Goal: Task Accomplishment & Management: Manage account settings

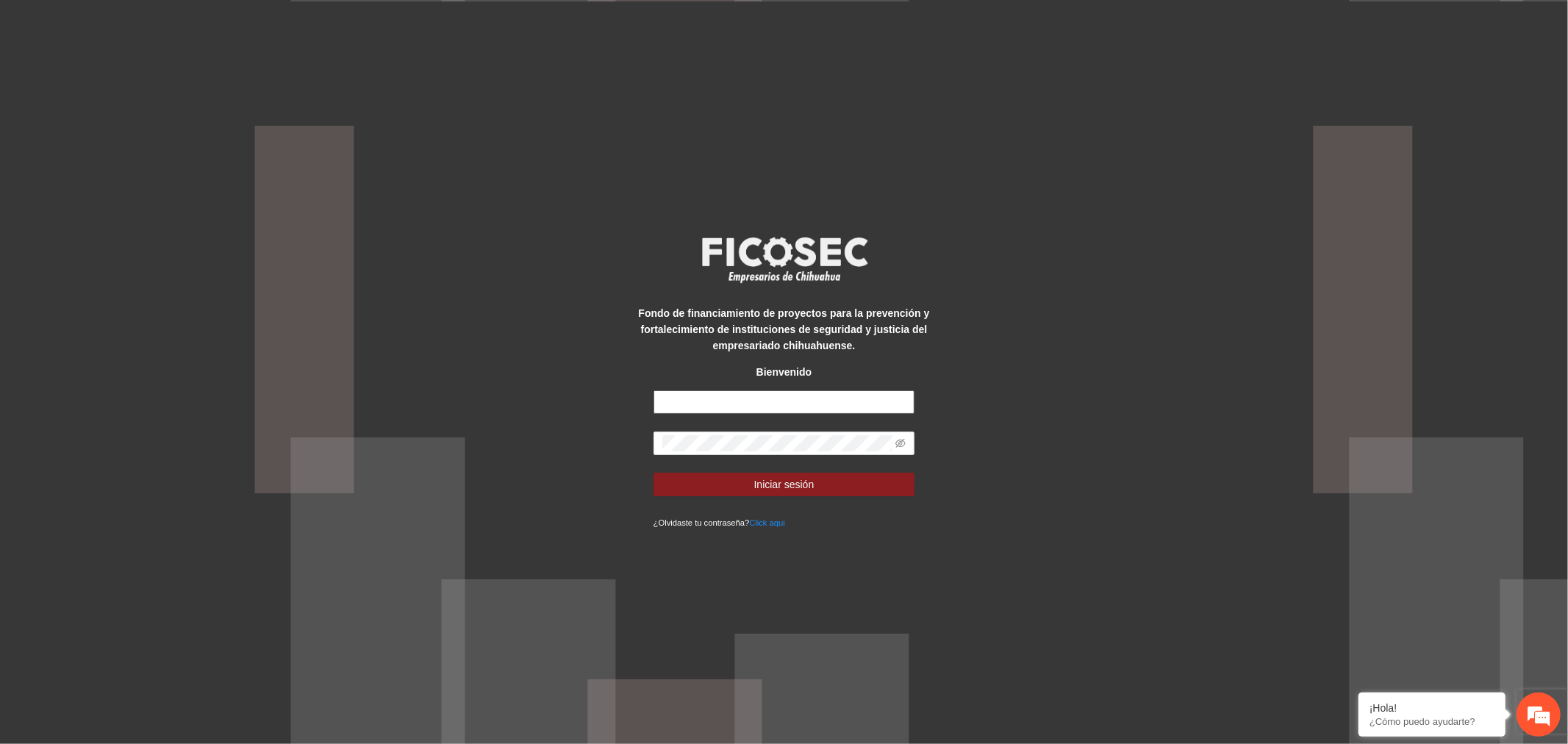
click at [763, 396] on input "text" at bounding box center [784, 403] width 262 height 24
type input "**********"
click at [726, 494] on button "Iniciar sesión" at bounding box center [784, 484] width 262 height 24
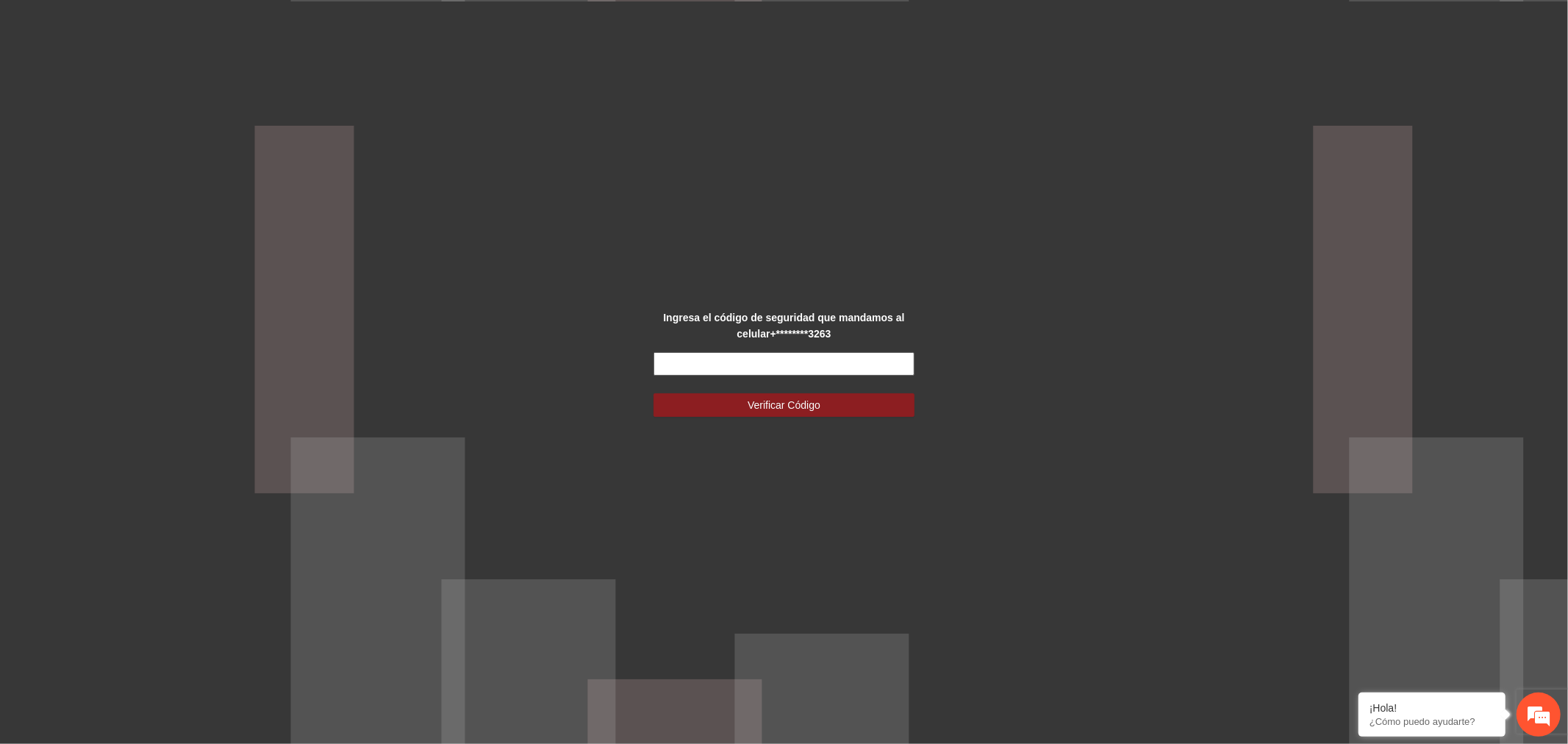
click at [882, 369] on input "text" at bounding box center [784, 364] width 262 height 24
type input "******"
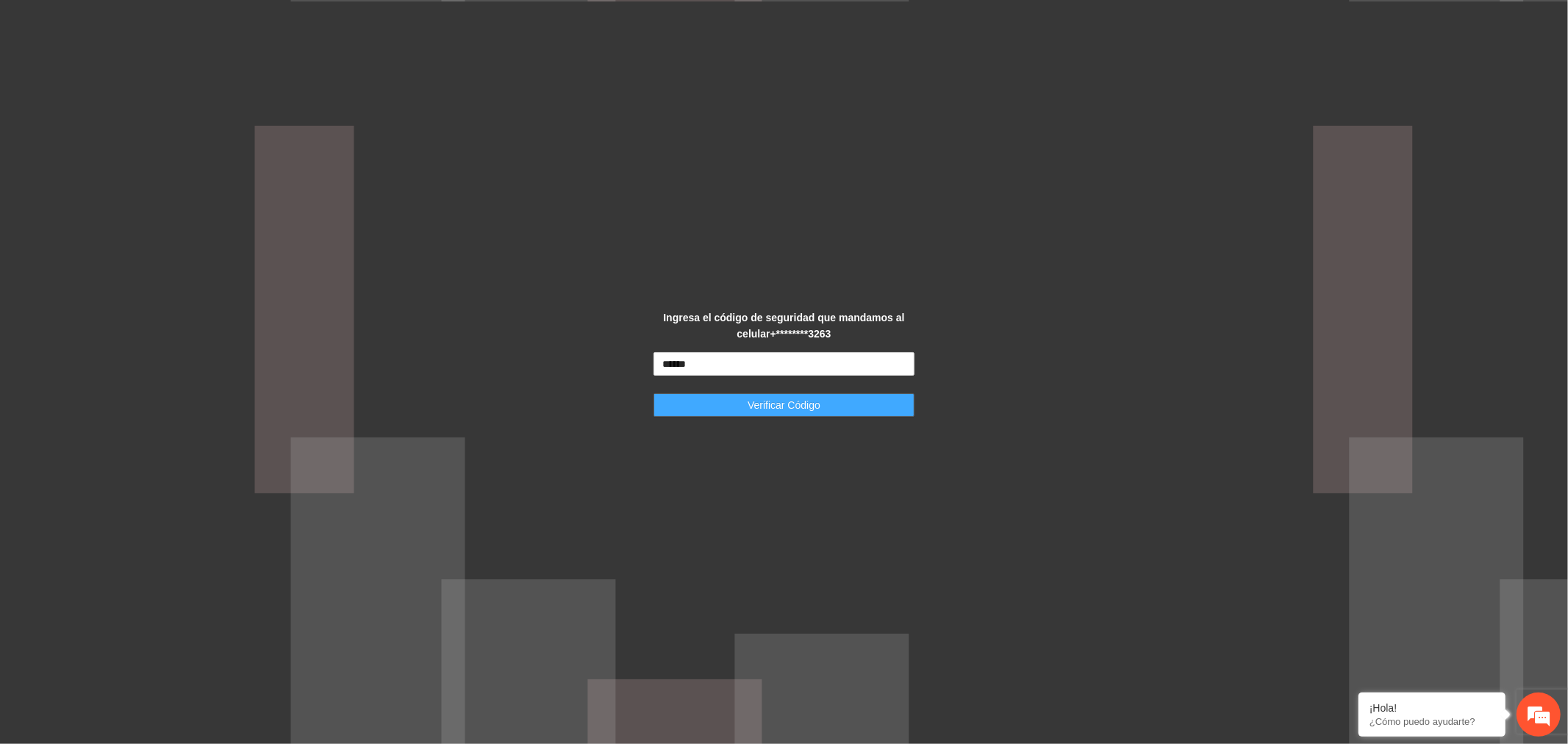
click at [811, 412] on span "Verificar Código" at bounding box center [784, 404] width 73 height 16
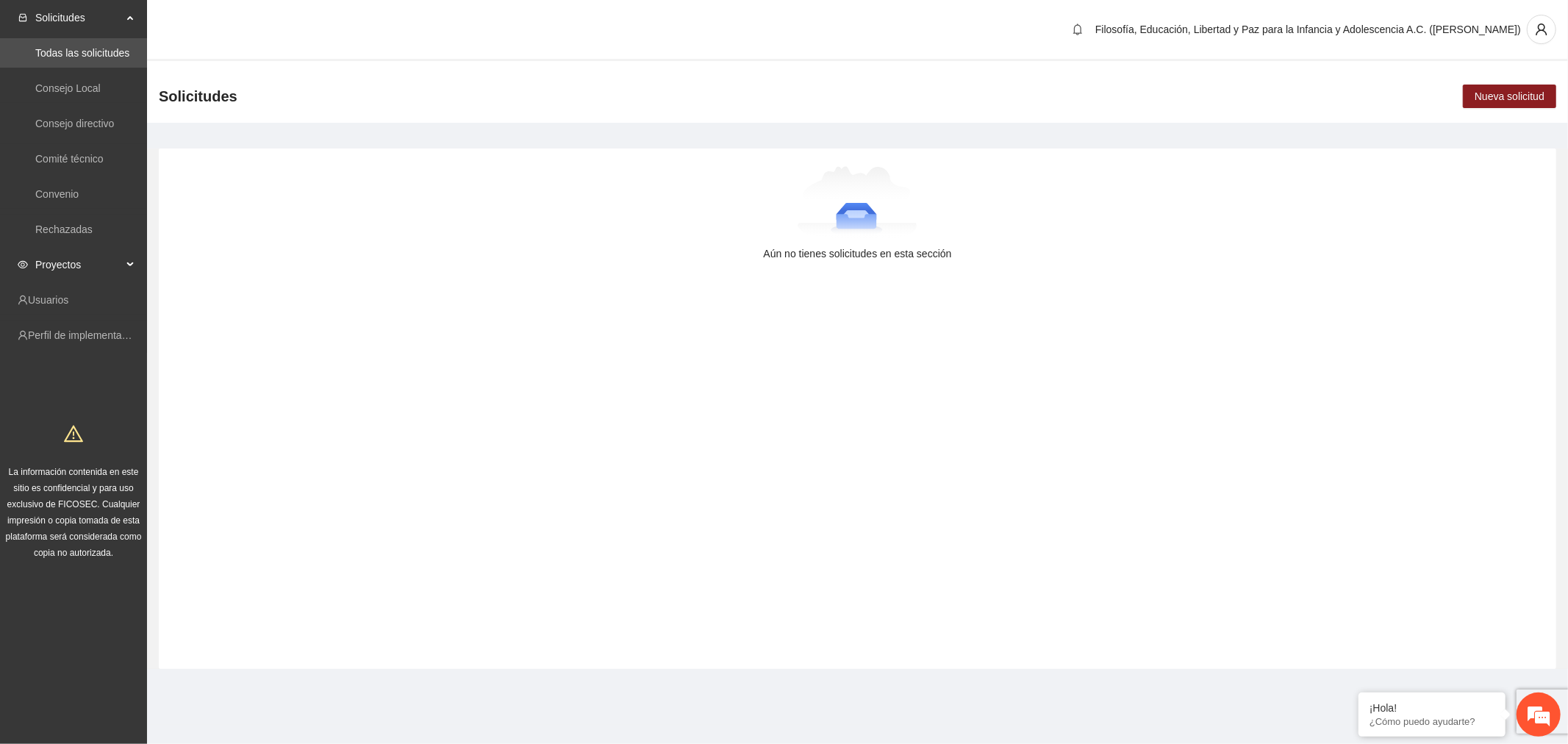
click at [57, 267] on span "Proyectos" at bounding box center [79, 264] width 87 height 30
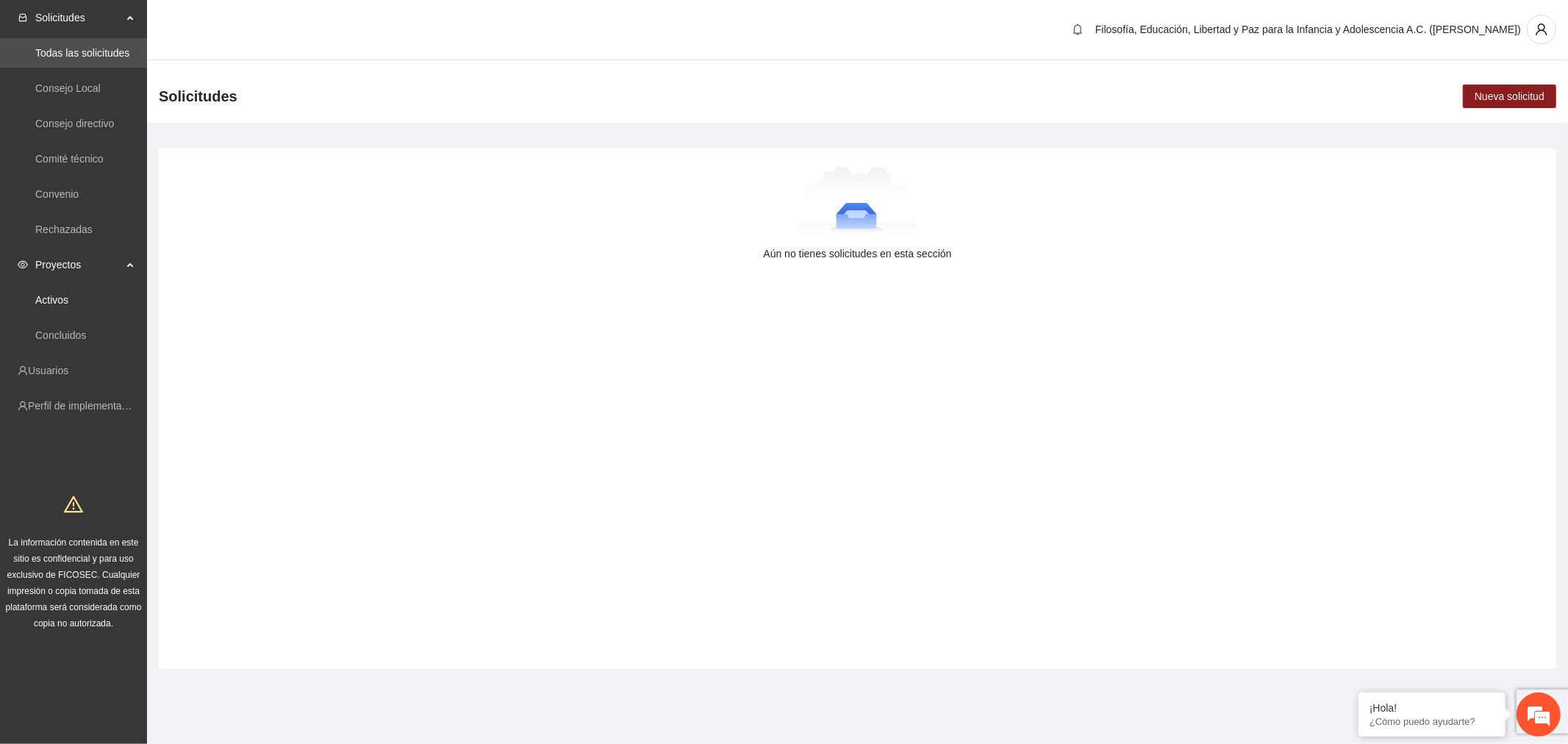
click at [64, 295] on link "Activos" at bounding box center [52, 300] width 33 height 12
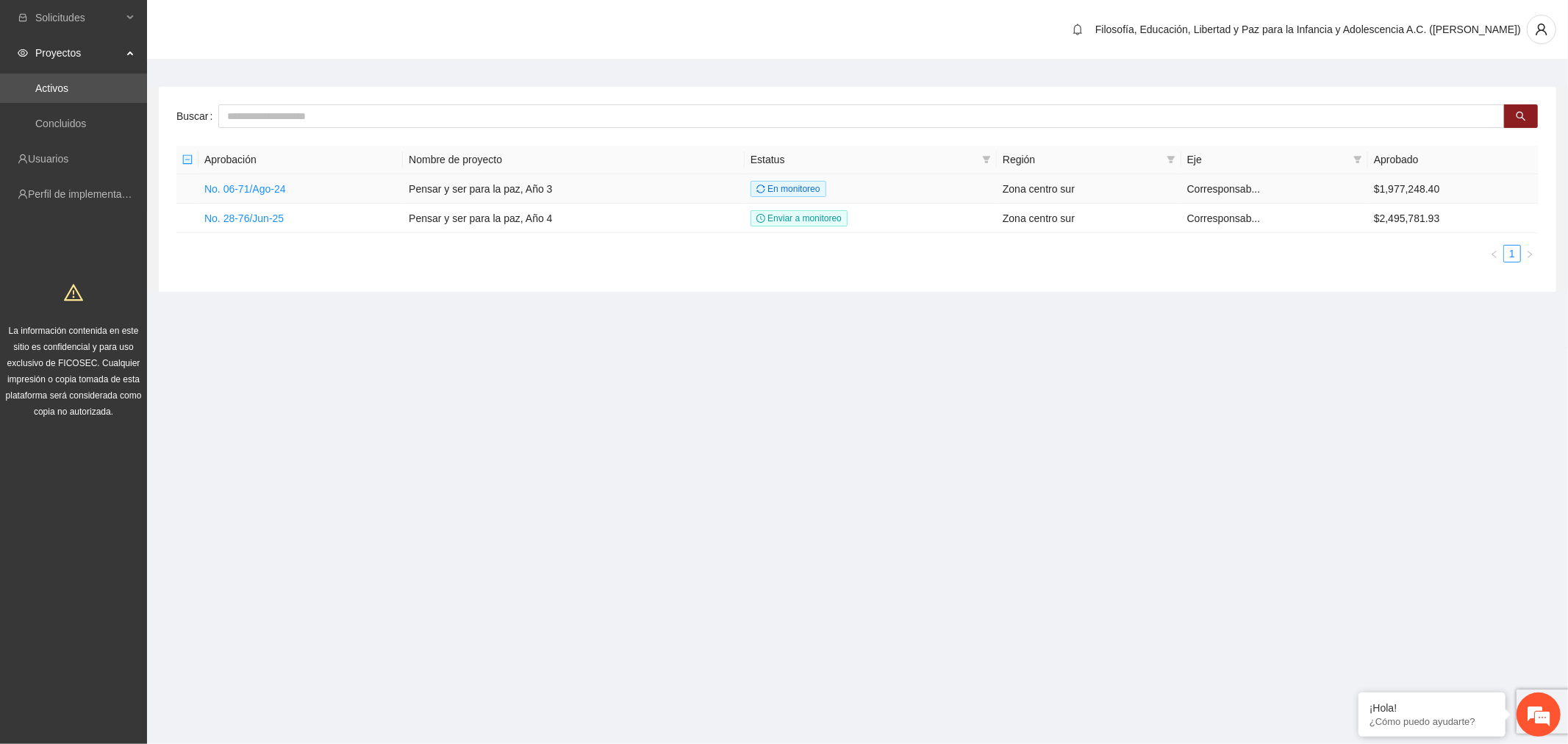
click at [273, 183] on link "No. 06-71/Ago-24" at bounding box center [245, 189] width 82 height 12
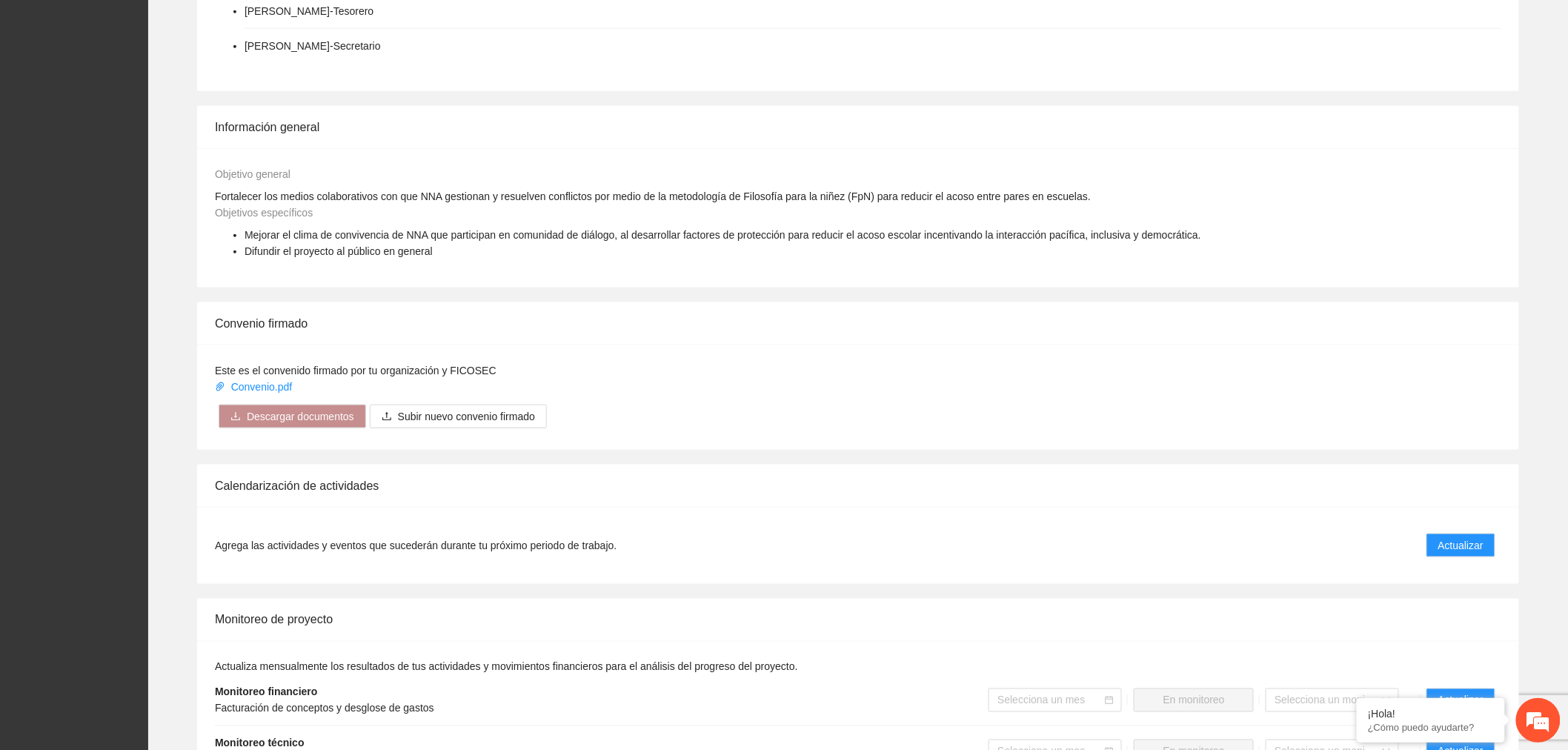
scroll to position [741, 0]
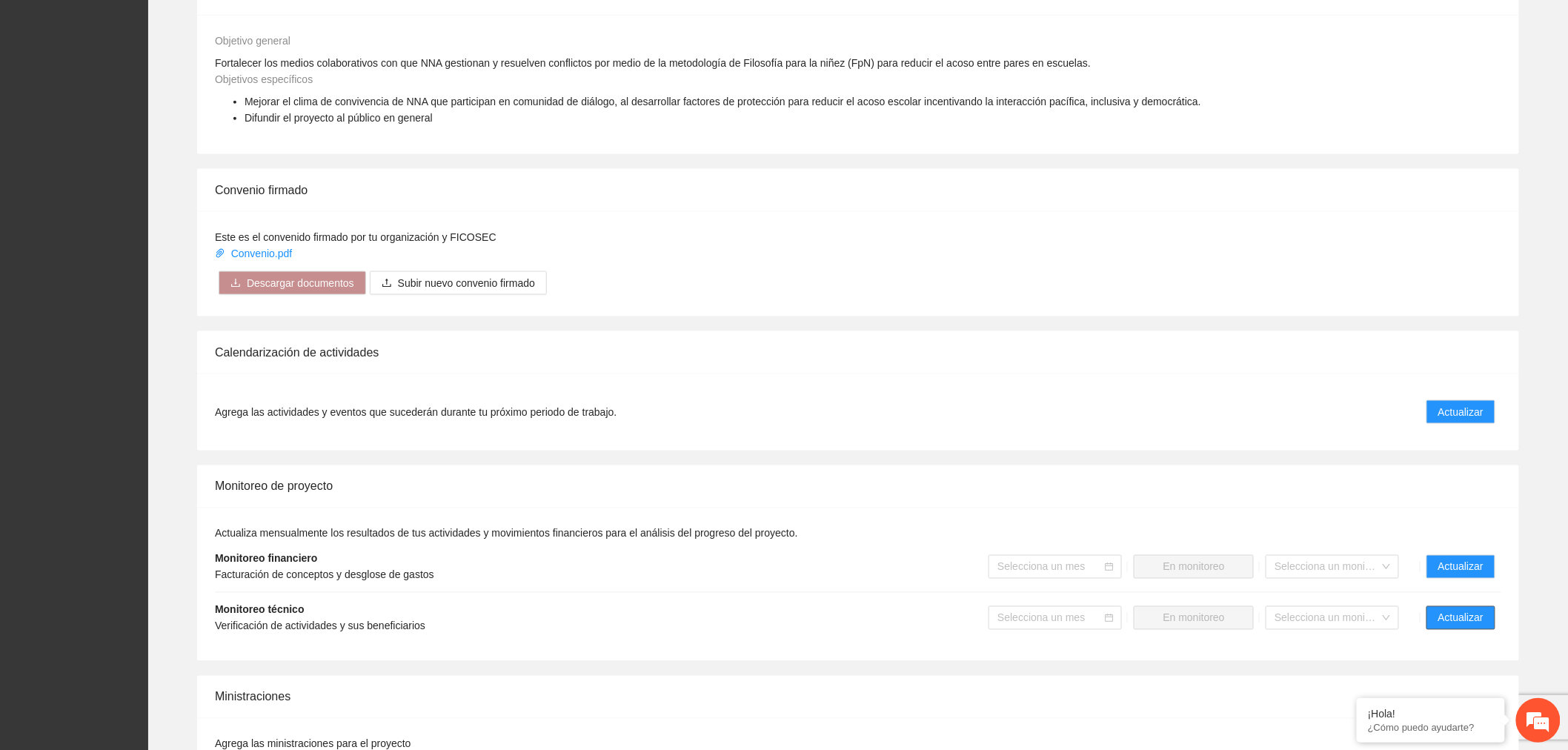
click at [1450, 610] on span "Actualizar" at bounding box center [1461, 617] width 45 height 16
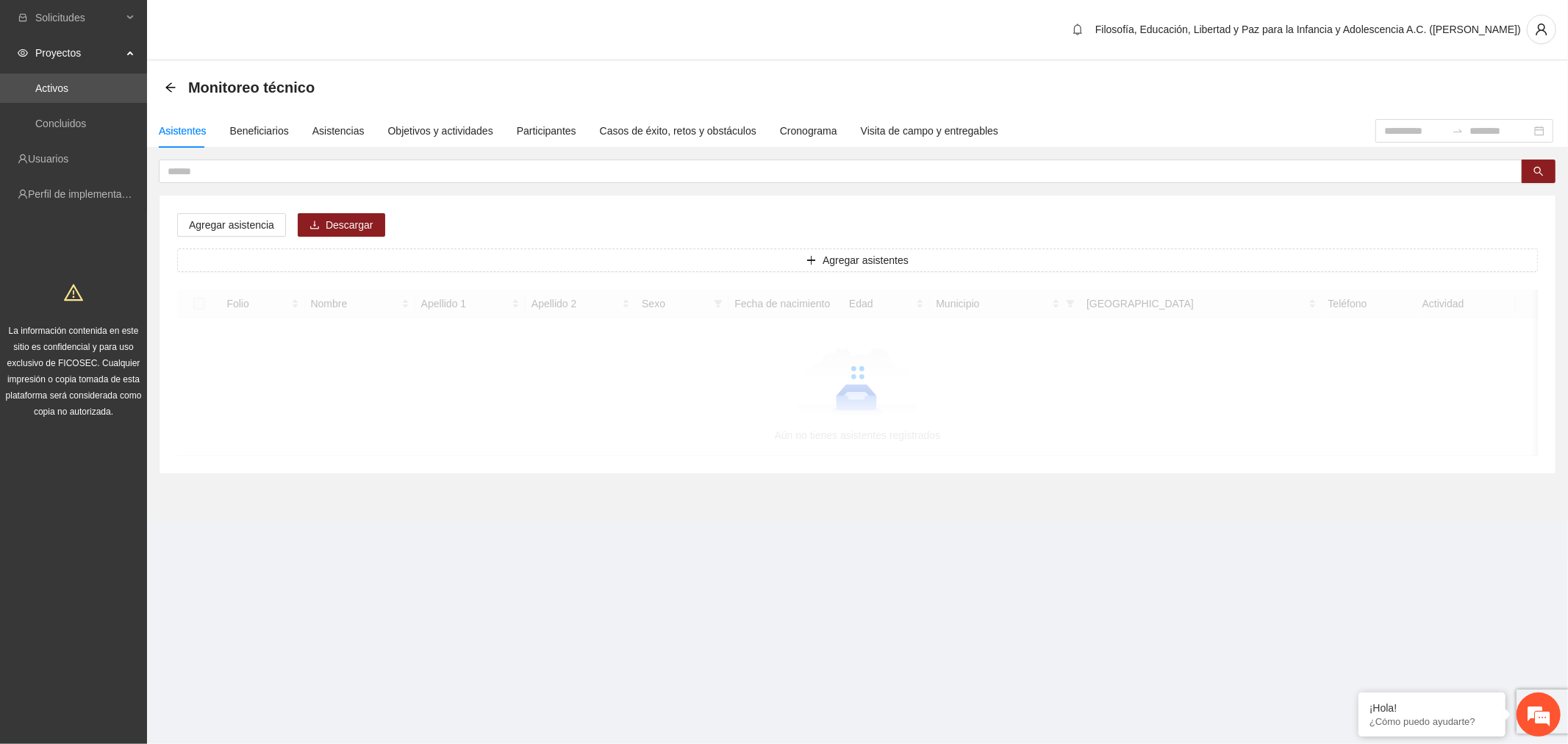
click at [439, 119] on div "Objetivos y actividades" at bounding box center [441, 131] width 105 height 34
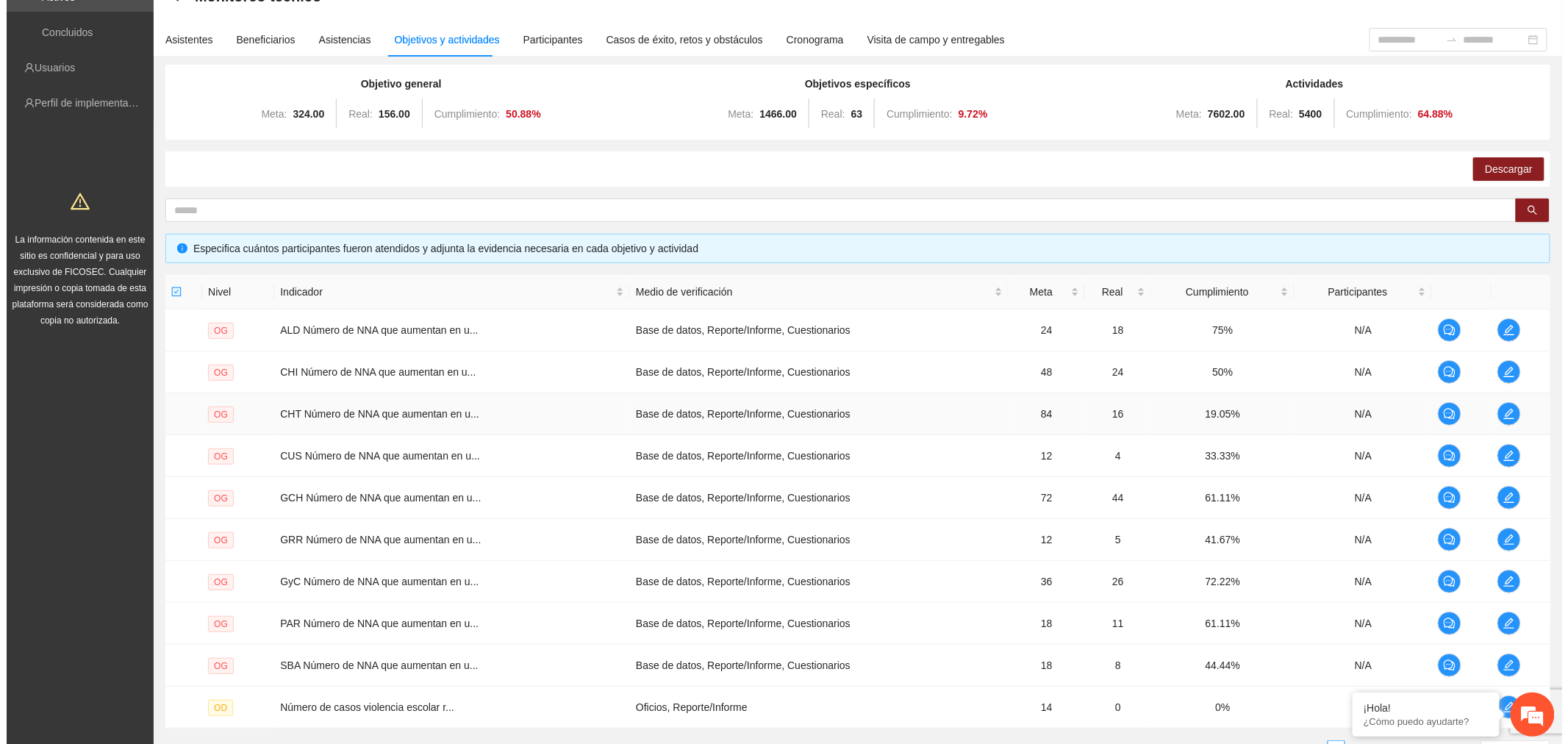
scroll to position [163, 0]
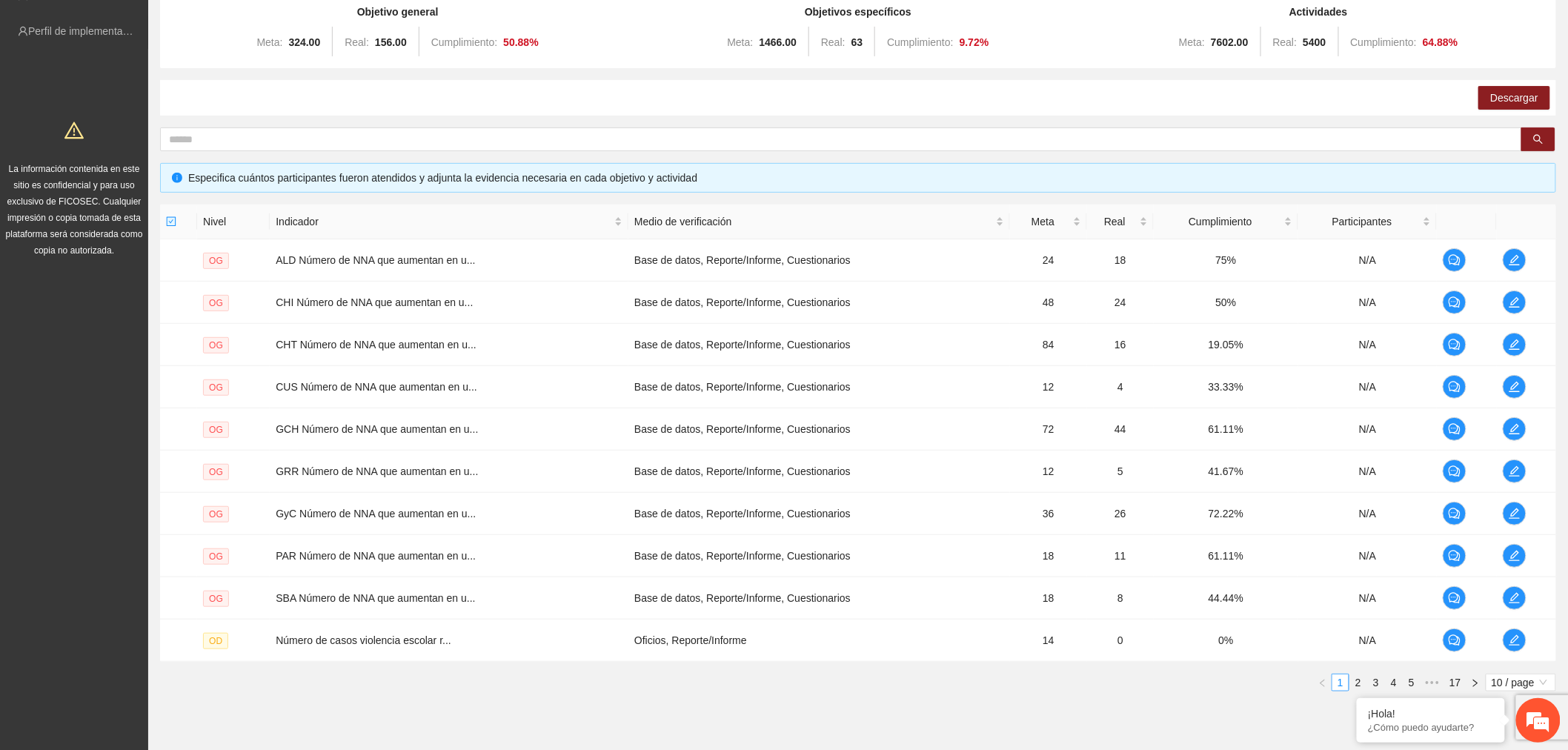
click at [1520, 690] on span "10 / page" at bounding box center [1521, 682] width 58 height 16
click at [1512, 746] on div "50 / page" at bounding box center [1521, 756] width 71 height 24
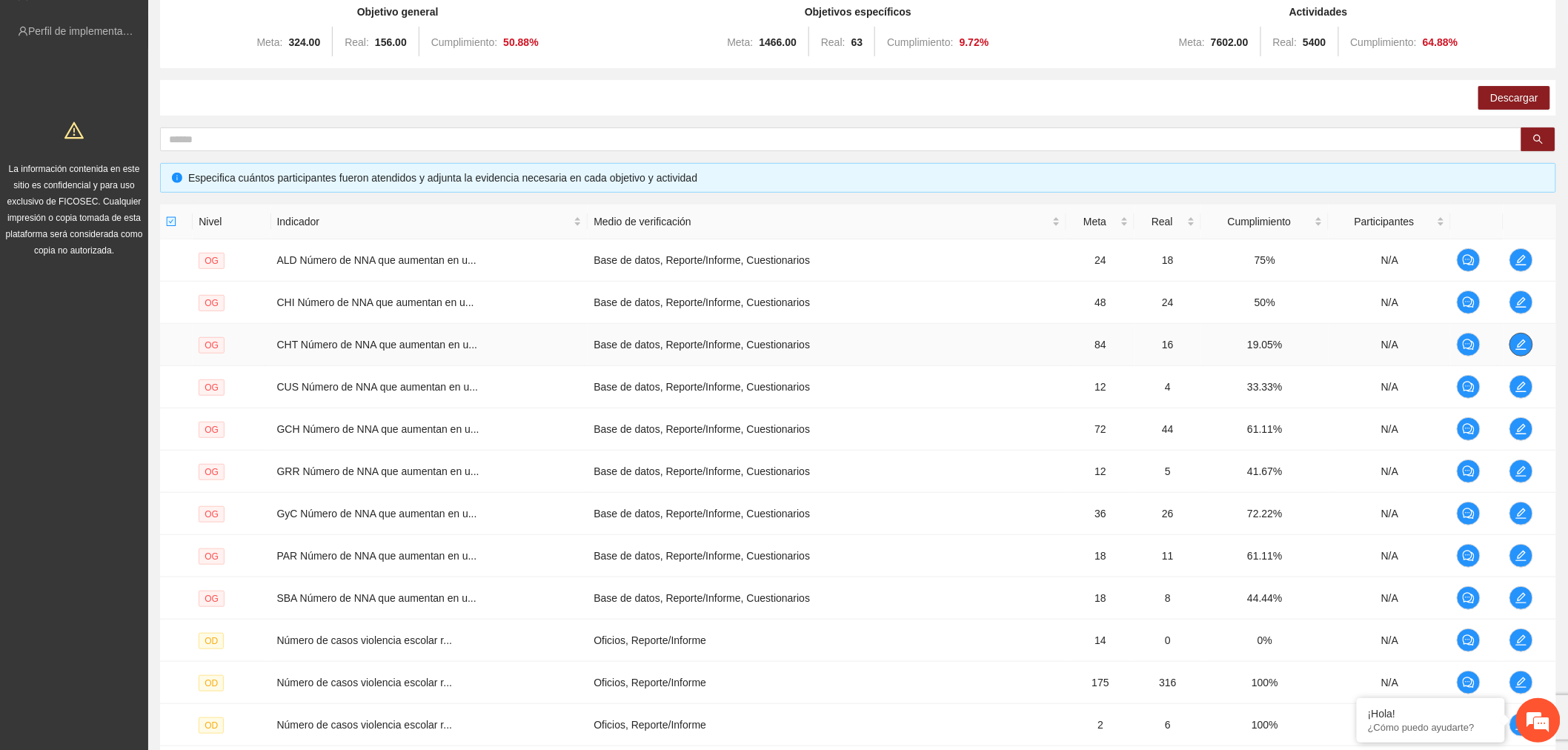
click at [1523, 342] on icon "edit" at bounding box center [1522, 344] width 12 height 12
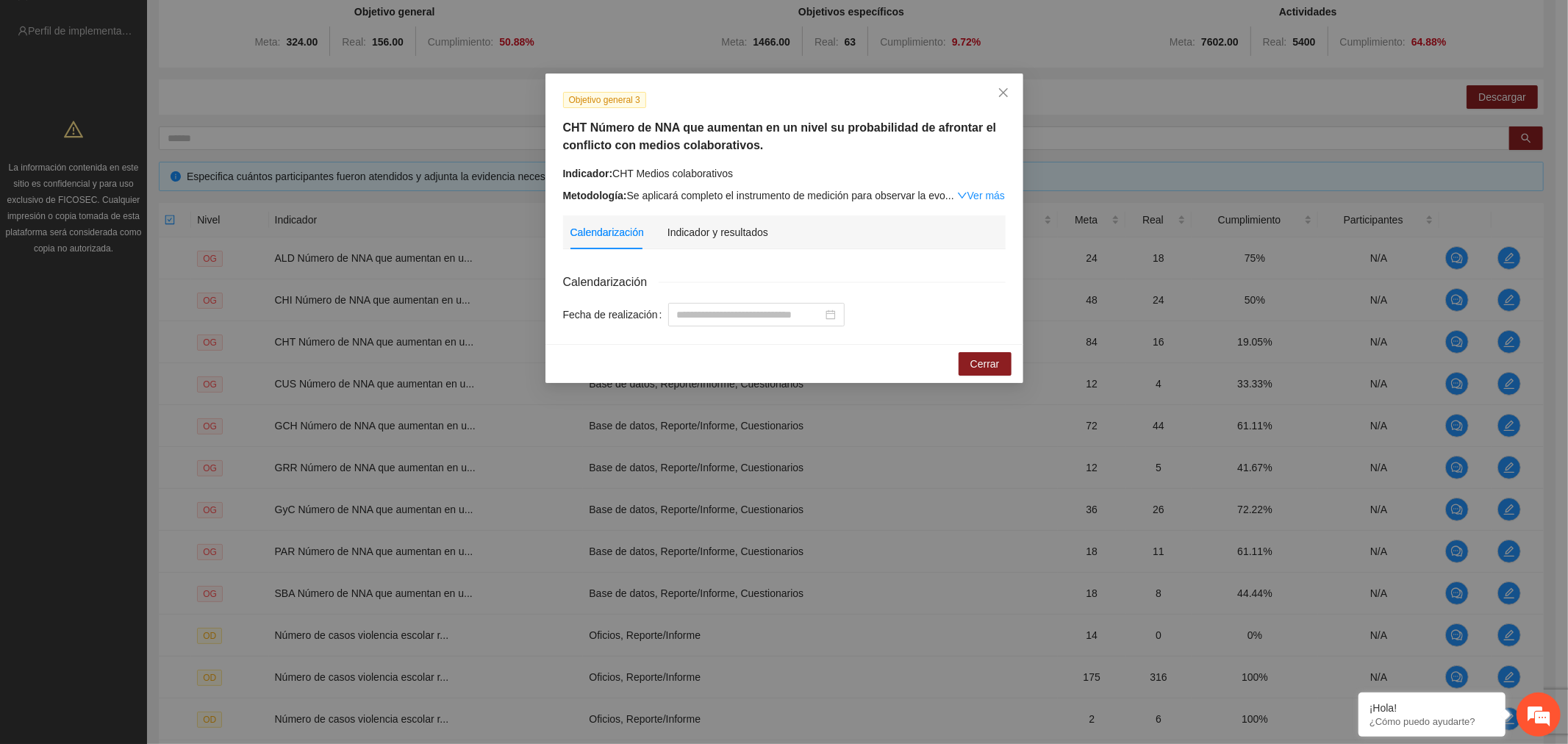
click at [694, 241] on div "Indicador y resultados" at bounding box center [718, 233] width 101 height 34
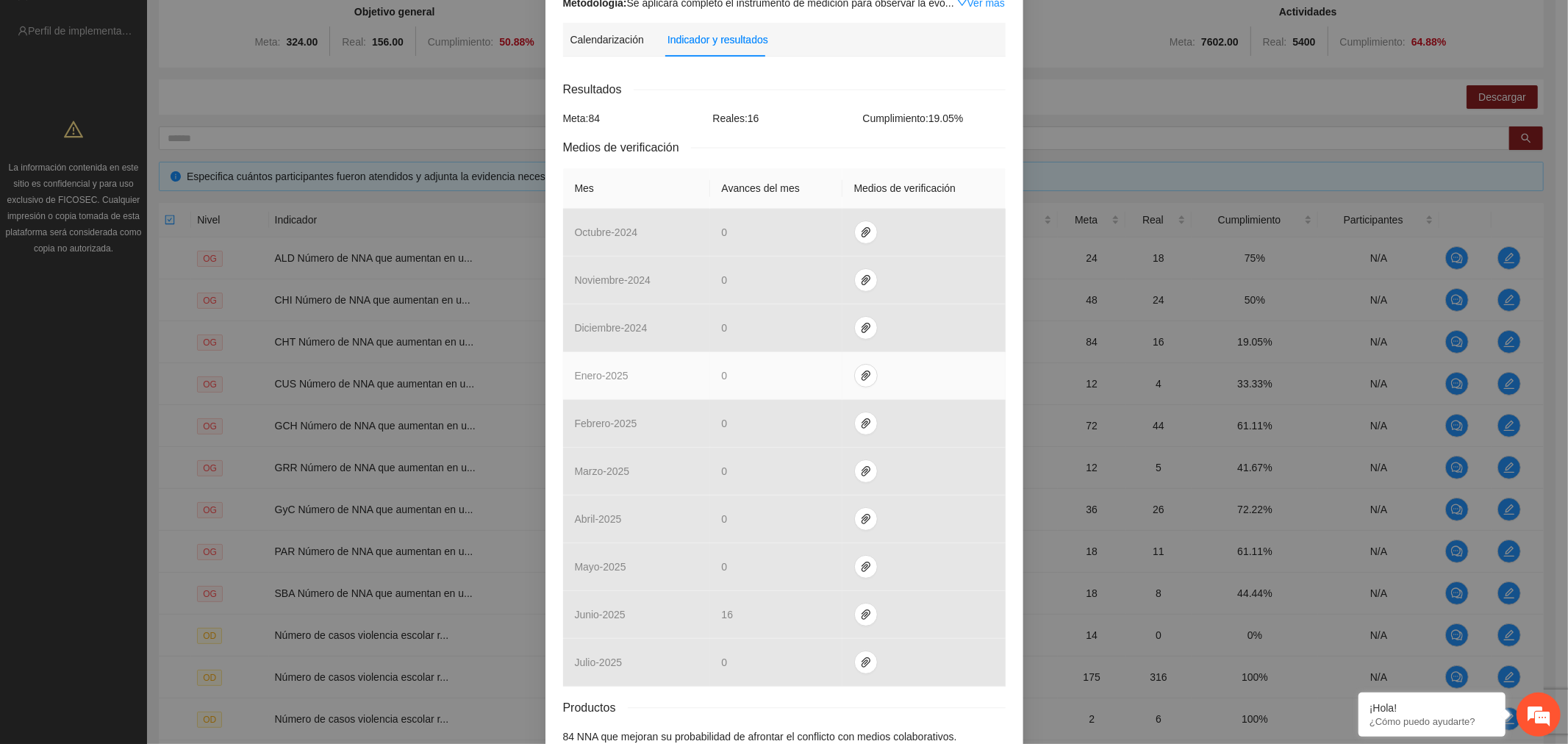
scroll to position [278, 0]
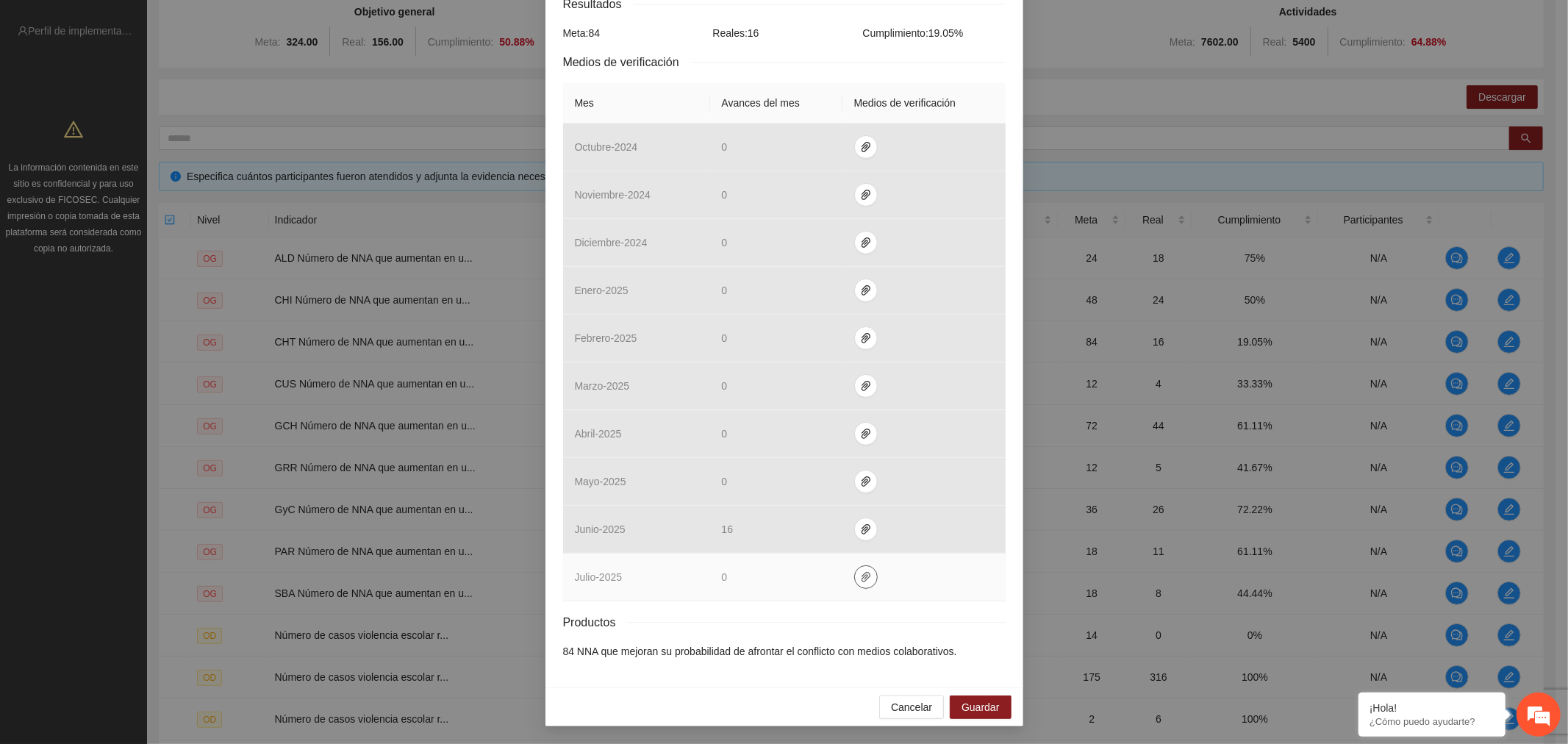
click at [860, 583] on icon "paper-clip" at bounding box center [866, 577] width 12 height 12
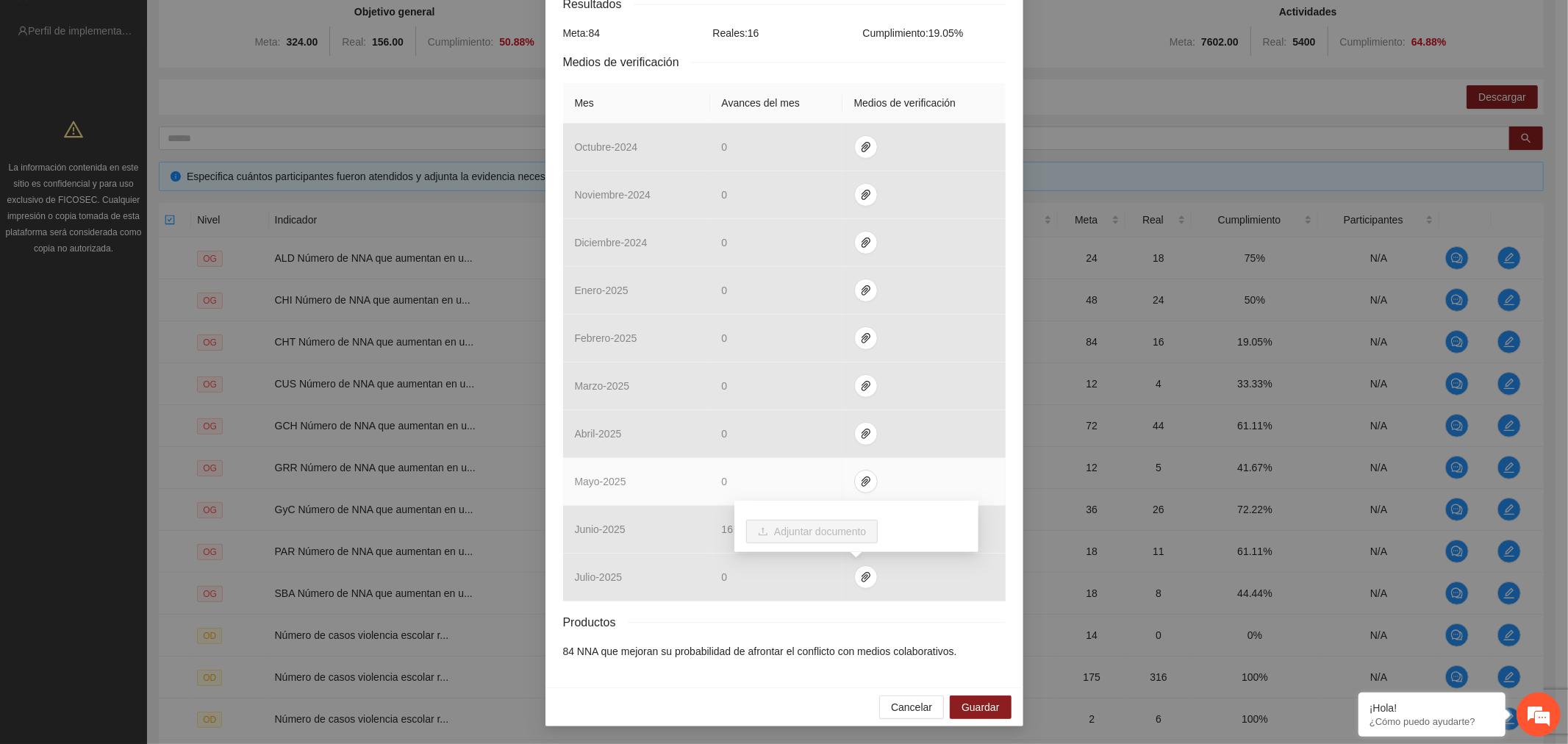
click at [673, 488] on td "mayo - 2025" at bounding box center [636, 482] width 147 height 48
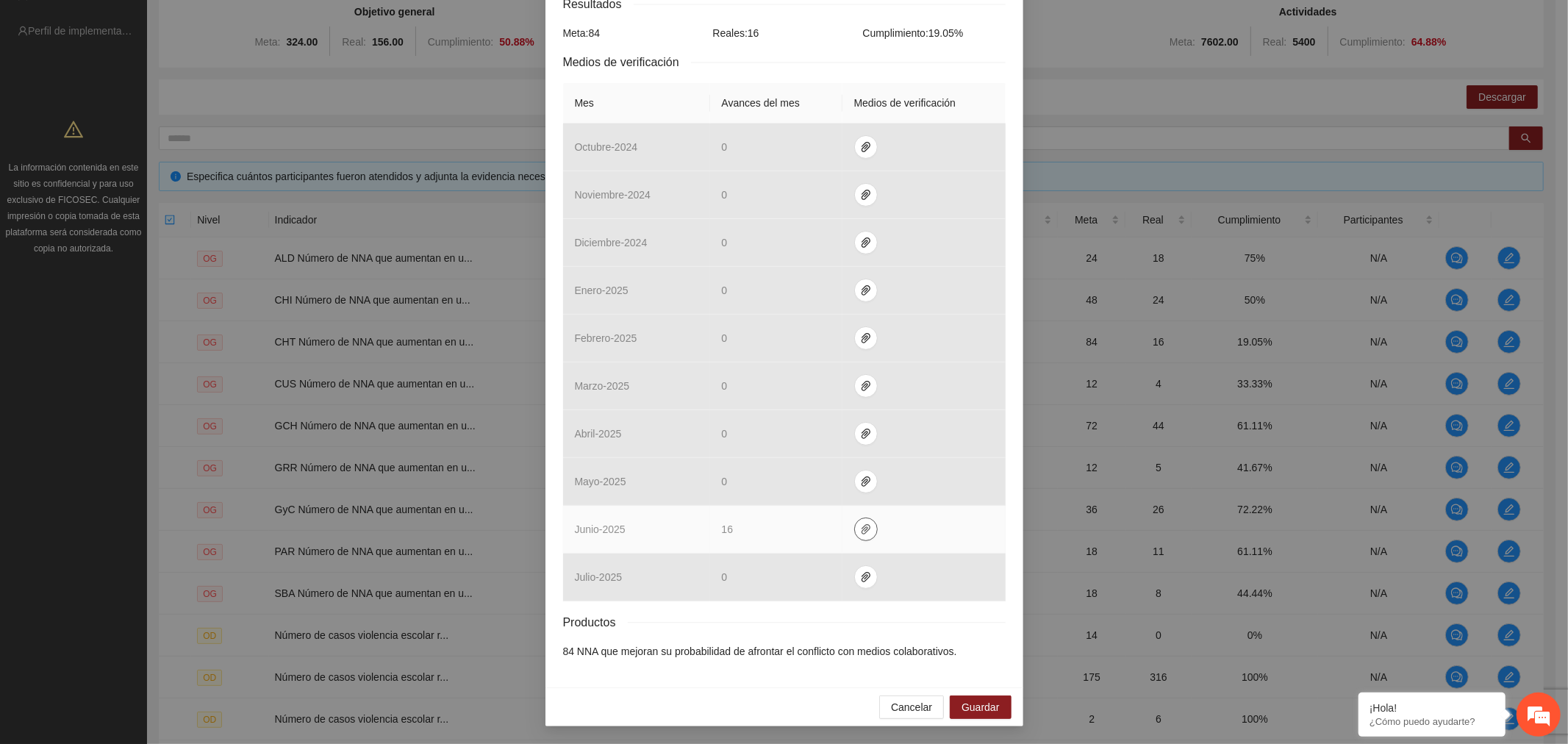
click at [864, 527] on span "paper-clip" at bounding box center [866, 529] width 22 height 12
click at [769, 537] on td "16" at bounding box center [776, 529] width 133 height 48
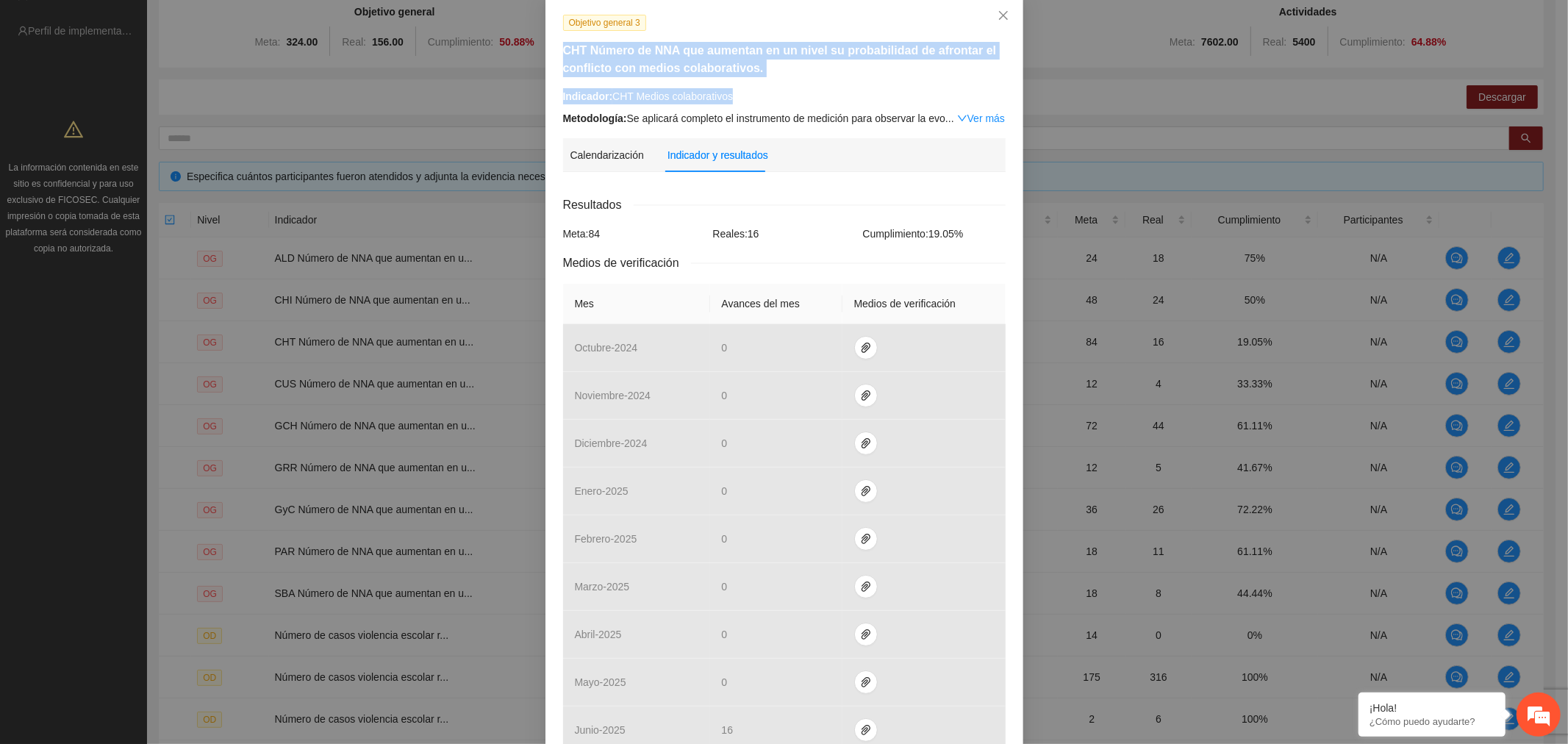
scroll to position [0, 0]
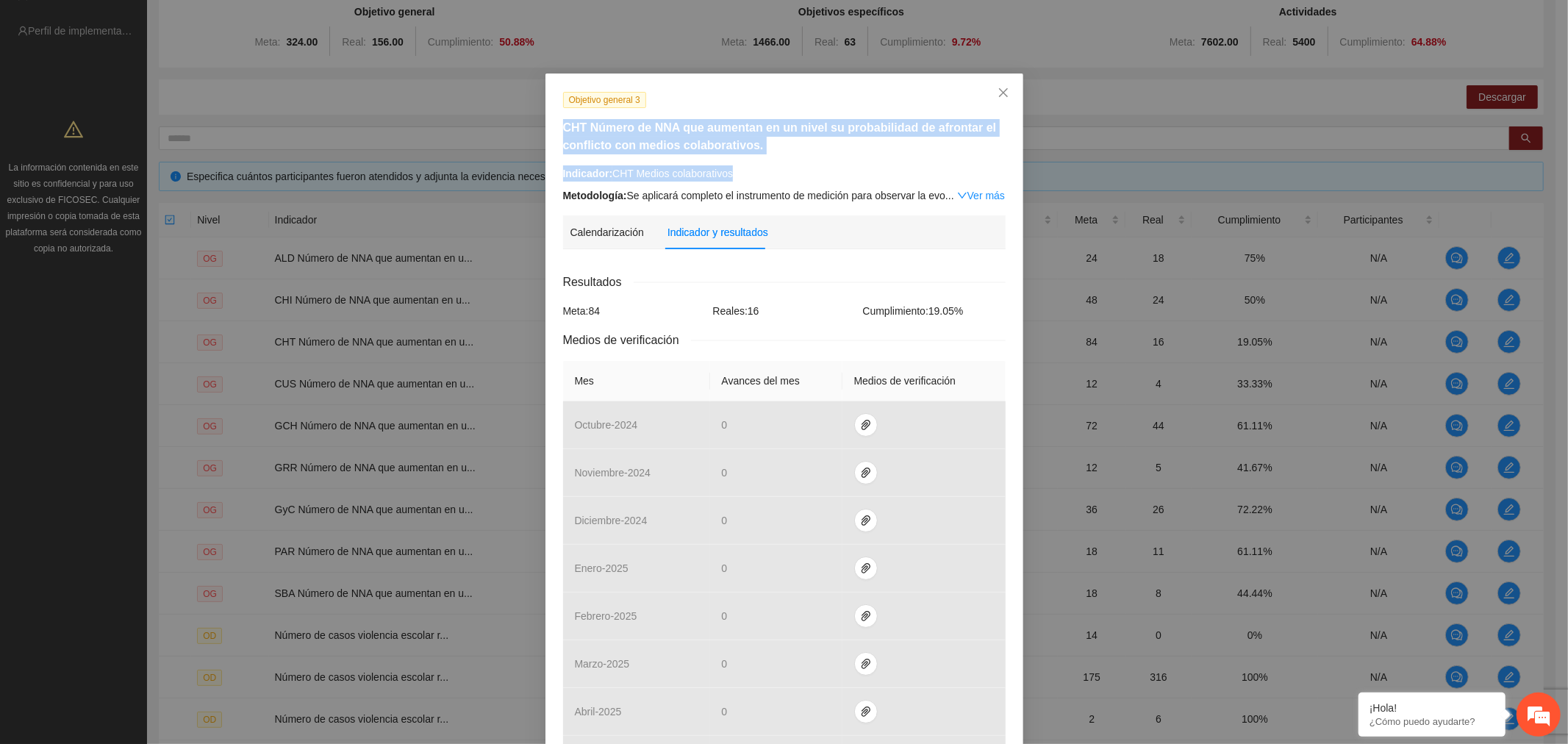
drag, startPoint x: 747, startPoint y: 8, endPoint x: 681, endPoint y: 37, distance: 72.1
click at [682, 8] on div "Objetivo general 3 CHT Número de NNA que aumentan en un nivel su probabilidad d…" at bounding box center [784, 372] width 1568 height 744
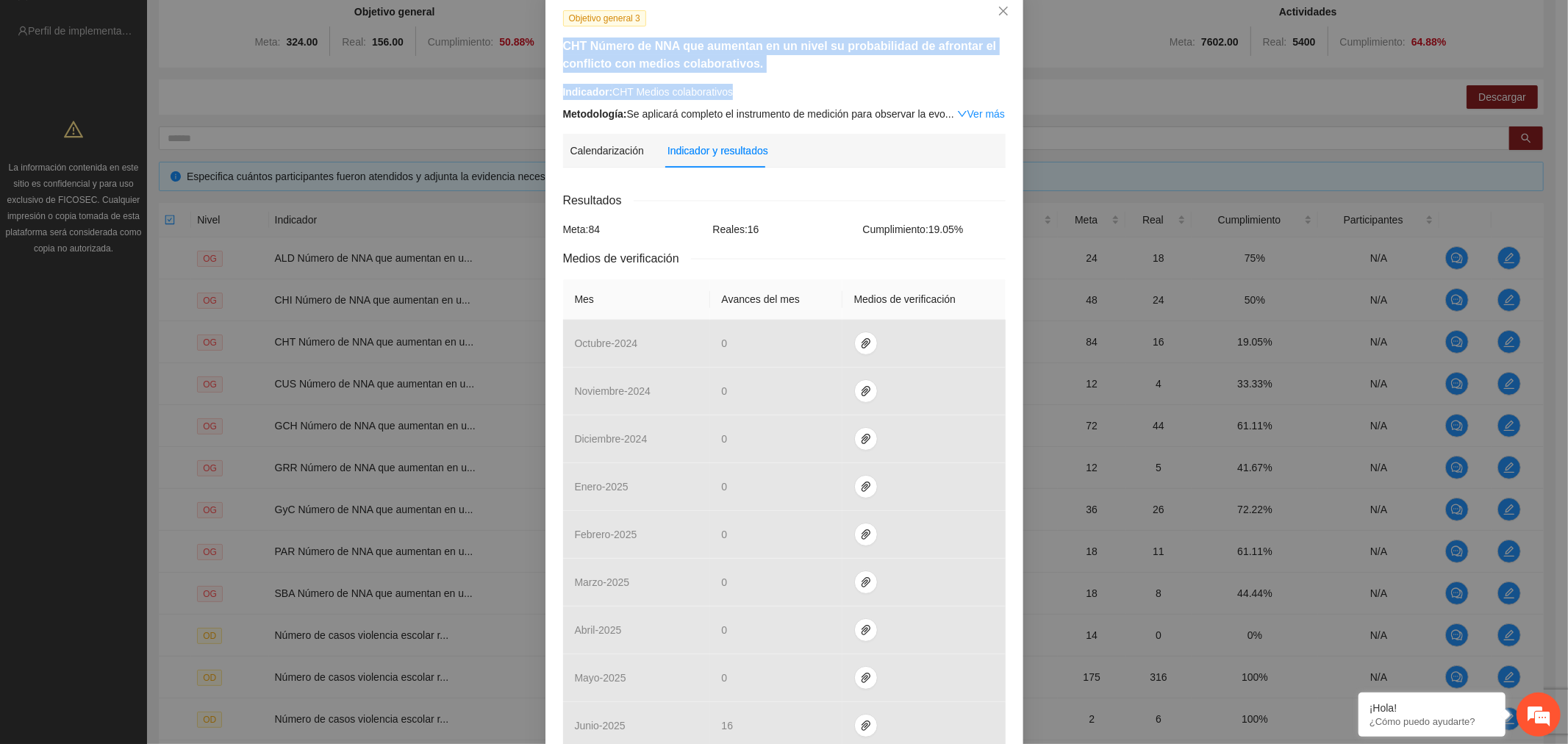
click at [752, 88] on div "Indicador: CHT Medios colaborativos" at bounding box center [784, 92] width 443 height 16
click at [791, 81] on div "Objetivo general 3 CHT Número de NNA que aumentan en un nivel su probabilidad d…" at bounding box center [784, 65] width 454 height 112
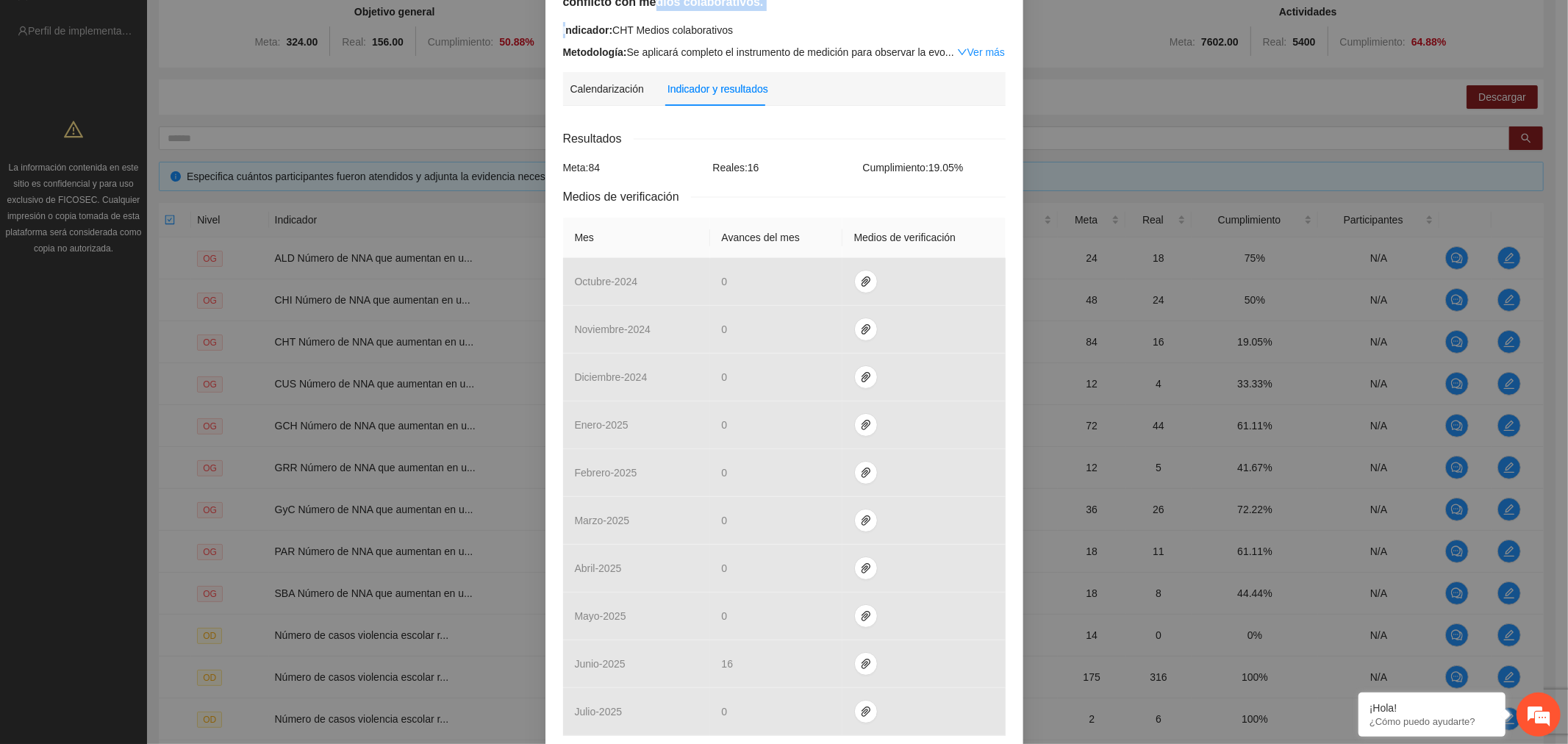
scroll to position [129, 0]
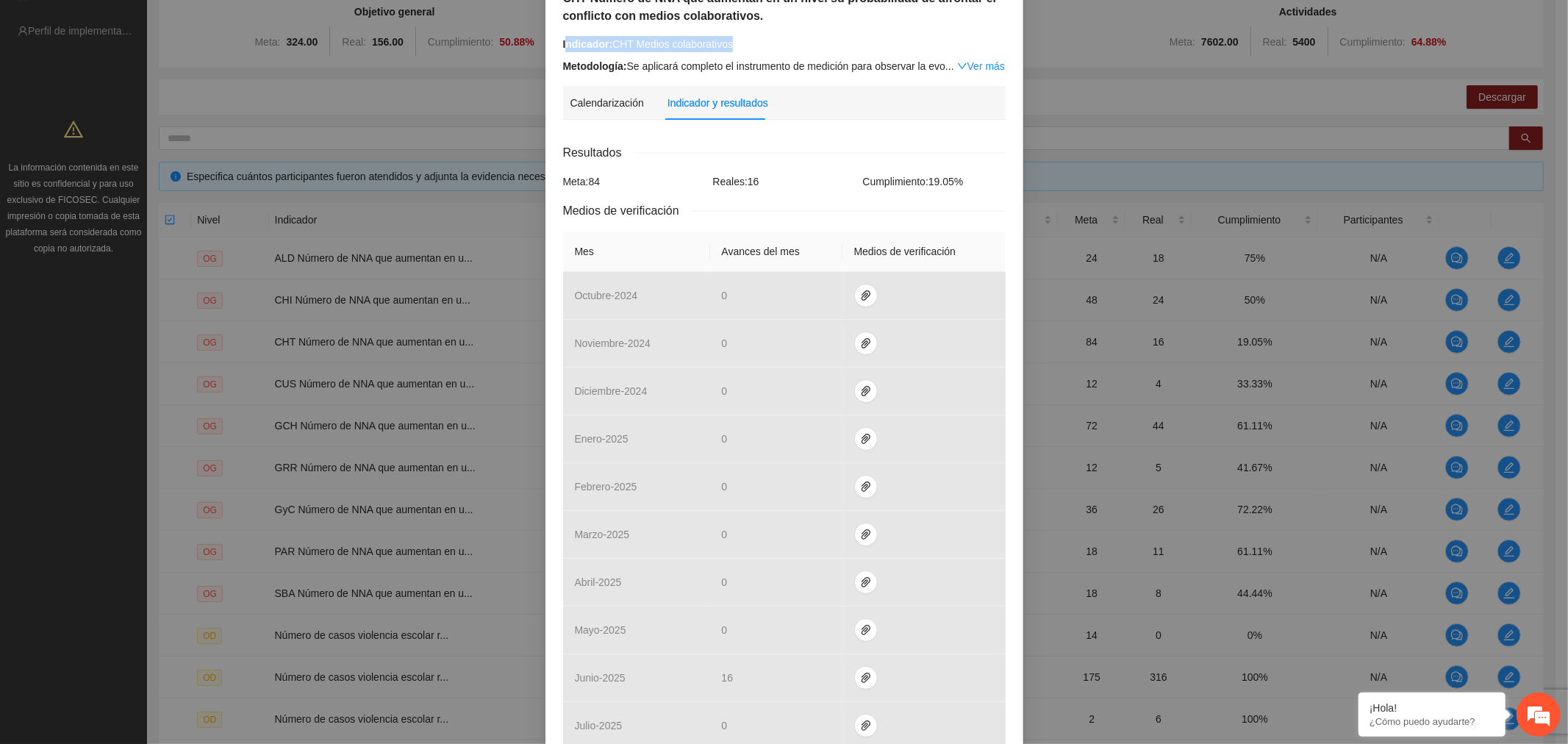
drag, startPoint x: 560, startPoint y: 11, endPoint x: 736, endPoint y: 52, distance: 180.7
click at [736, 52] on div "Indicador: CHT Medios colaborativos" at bounding box center [784, 43] width 443 height 16
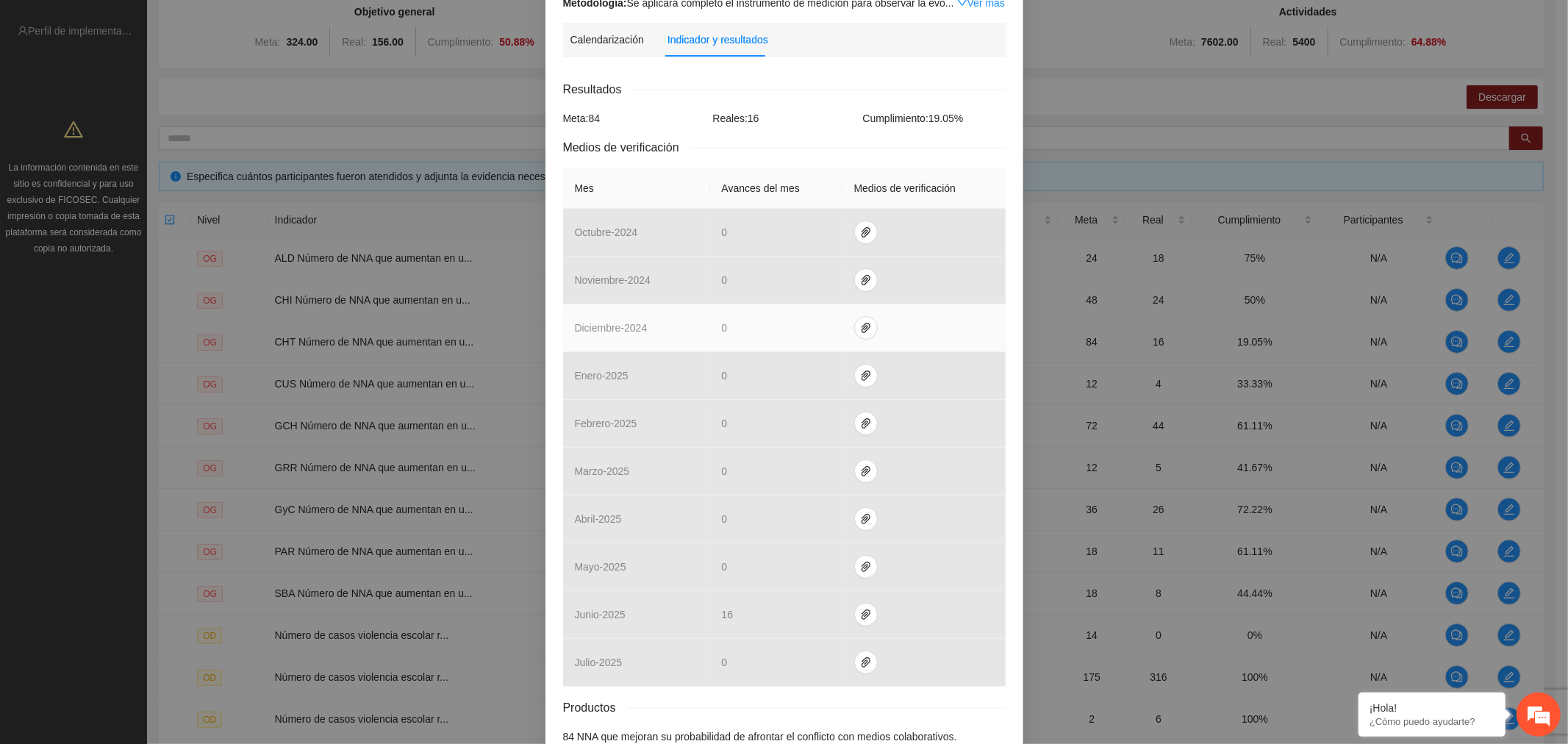
scroll to position [163, 0]
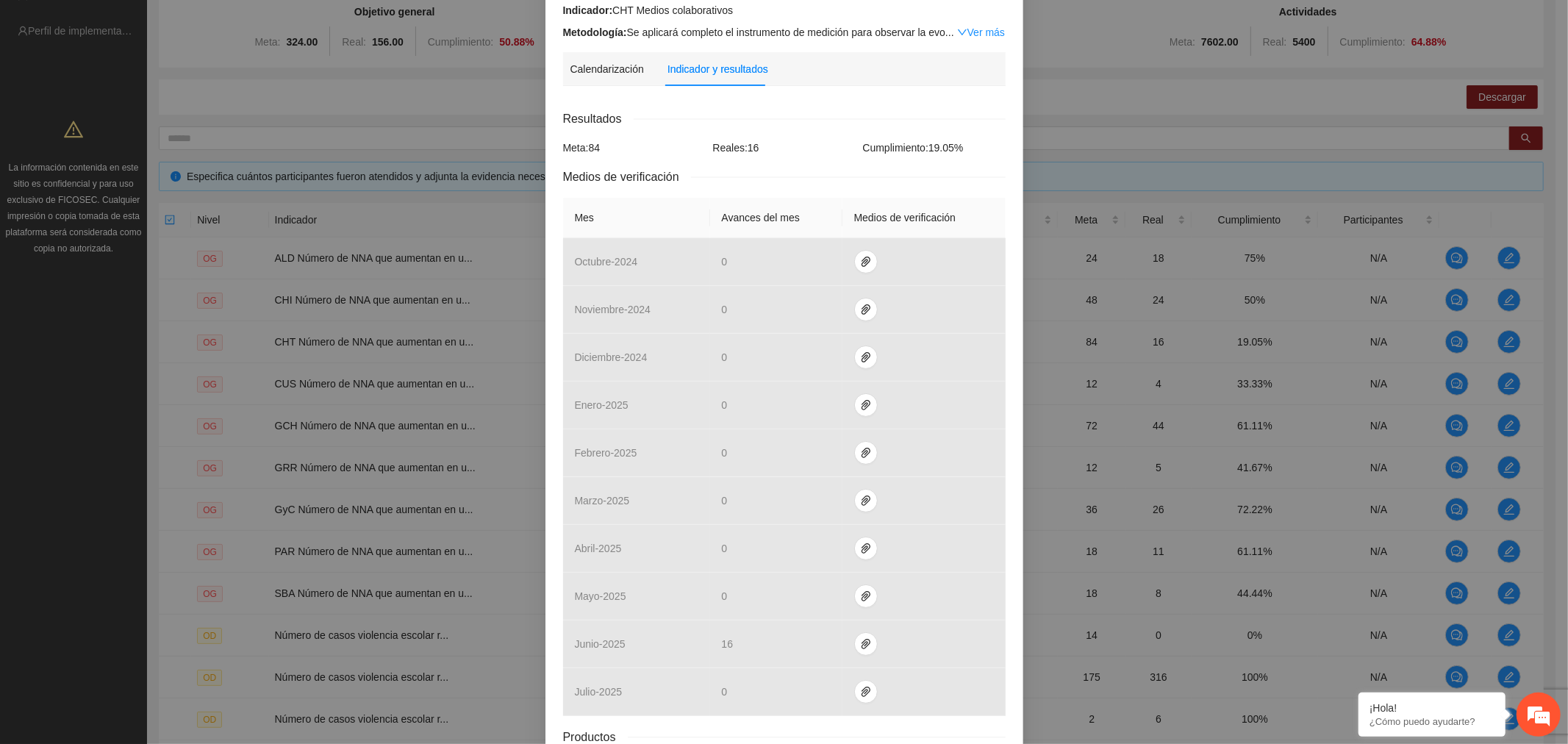
click at [1149, 147] on div "Objetivo general 3 CHT Número de NNA que aumentan en un nivel su probabilidad d…" at bounding box center [784, 372] width 1568 height 744
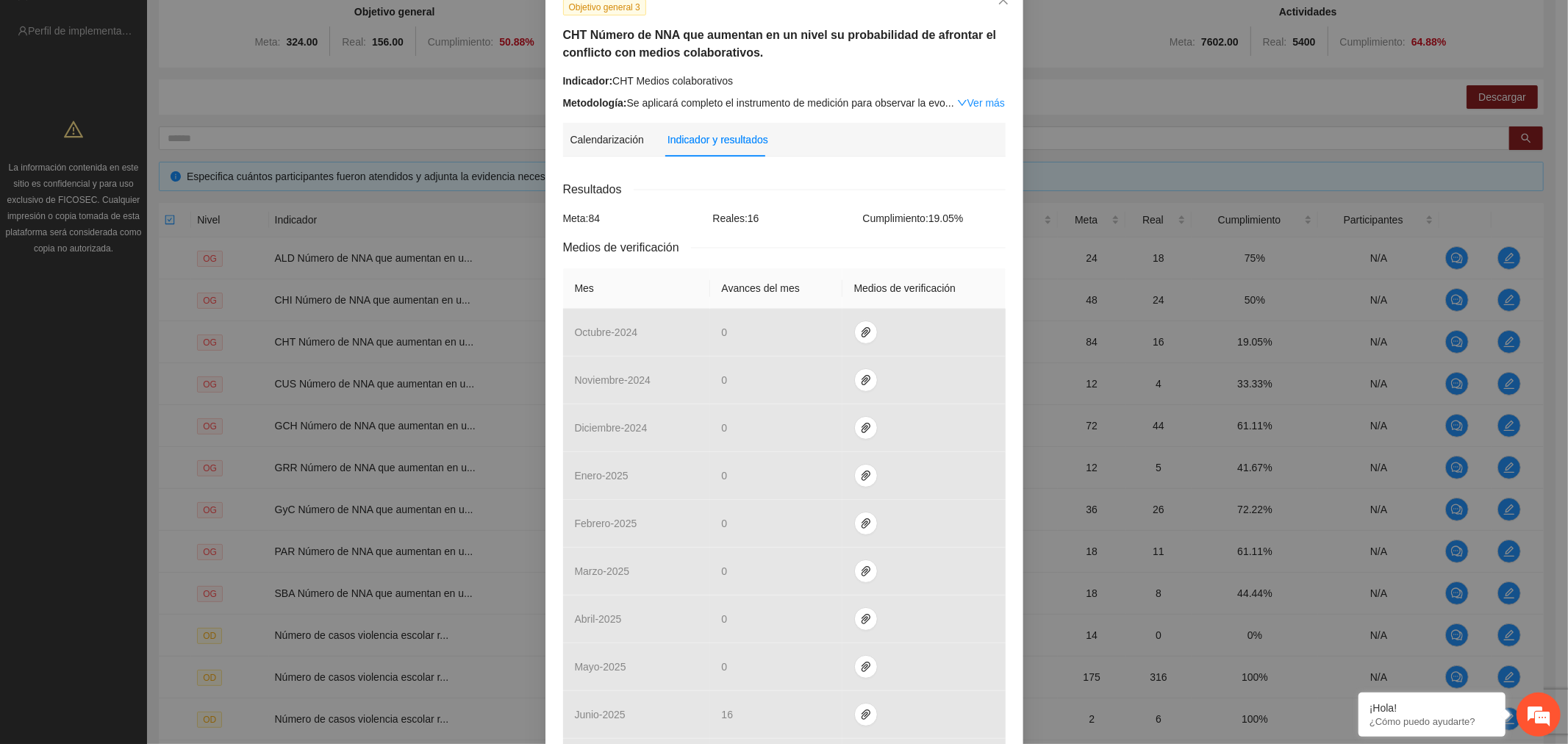
scroll to position [0, 0]
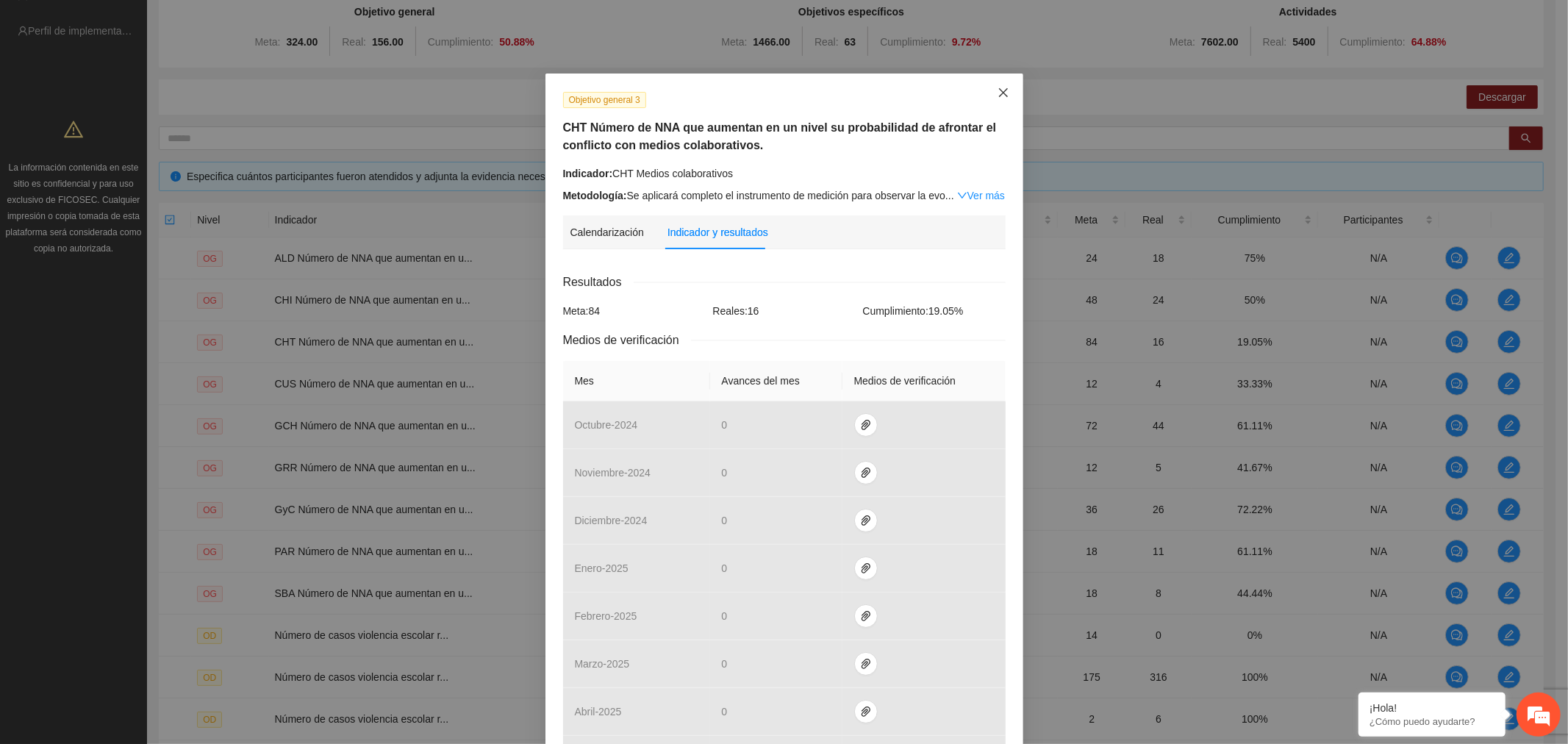
click at [997, 99] on icon "close" at bounding box center [1003, 93] width 12 height 12
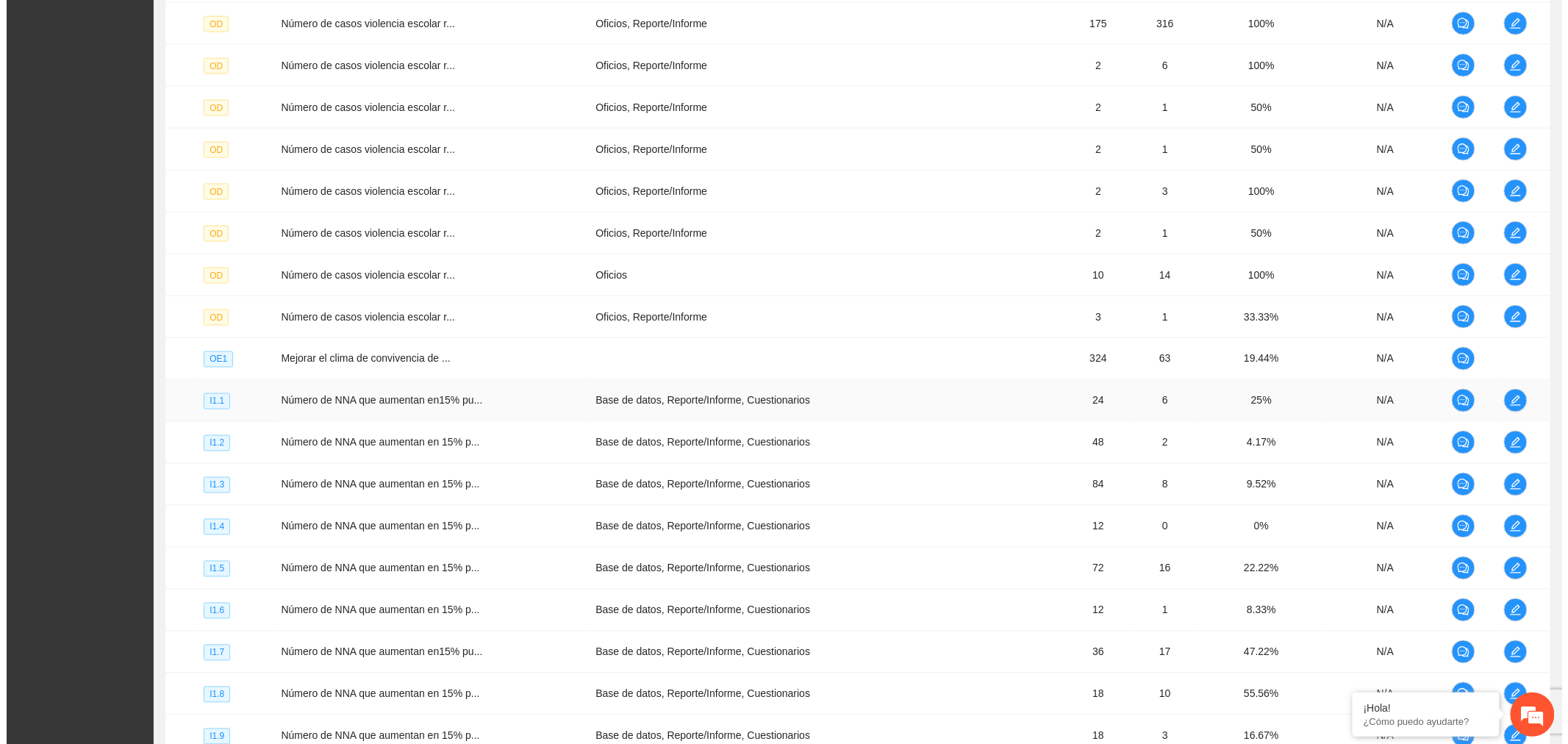
scroll to position [980, 0]
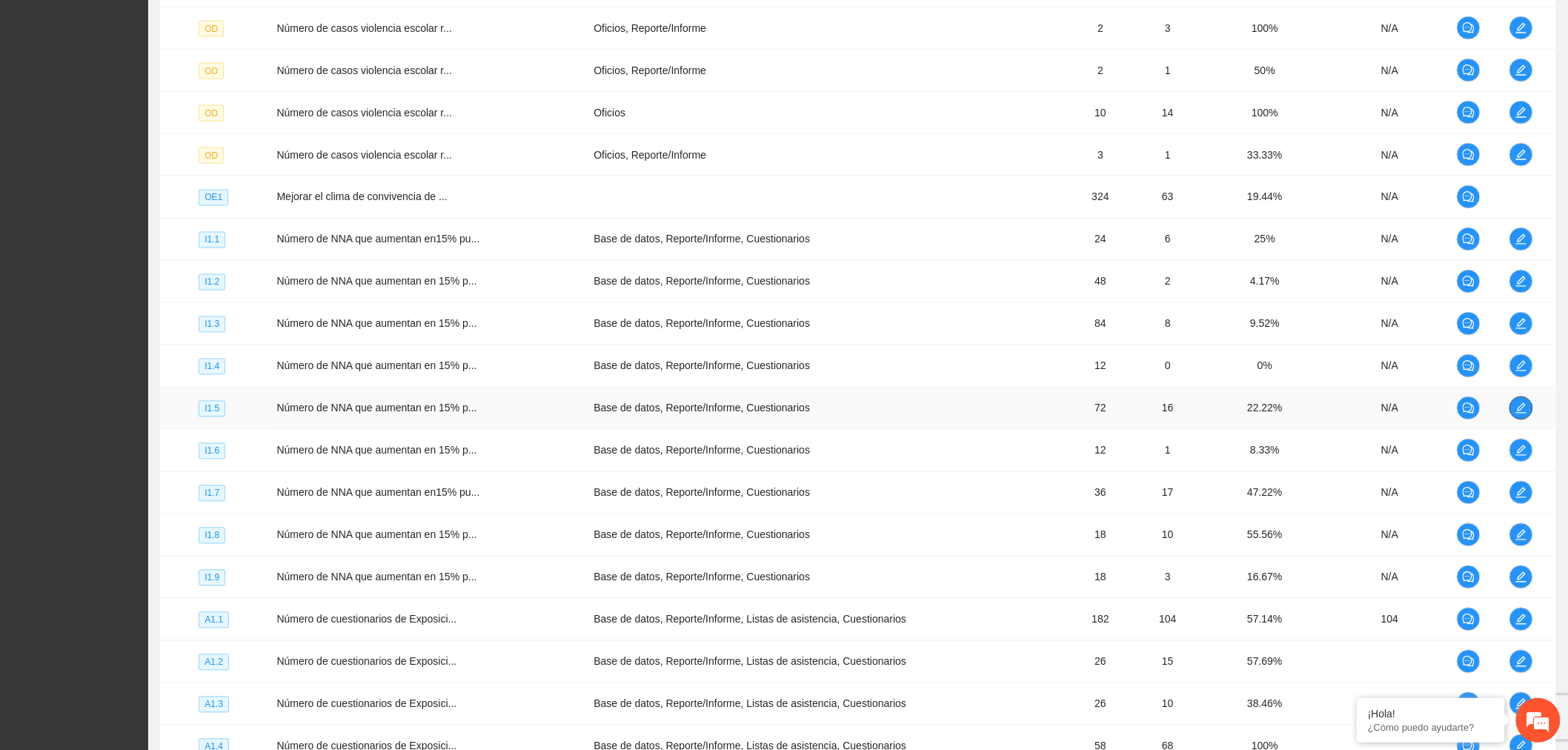
click at [1529, 409] on span "edit" at bounding box center [1522, 408] width 22 height 12
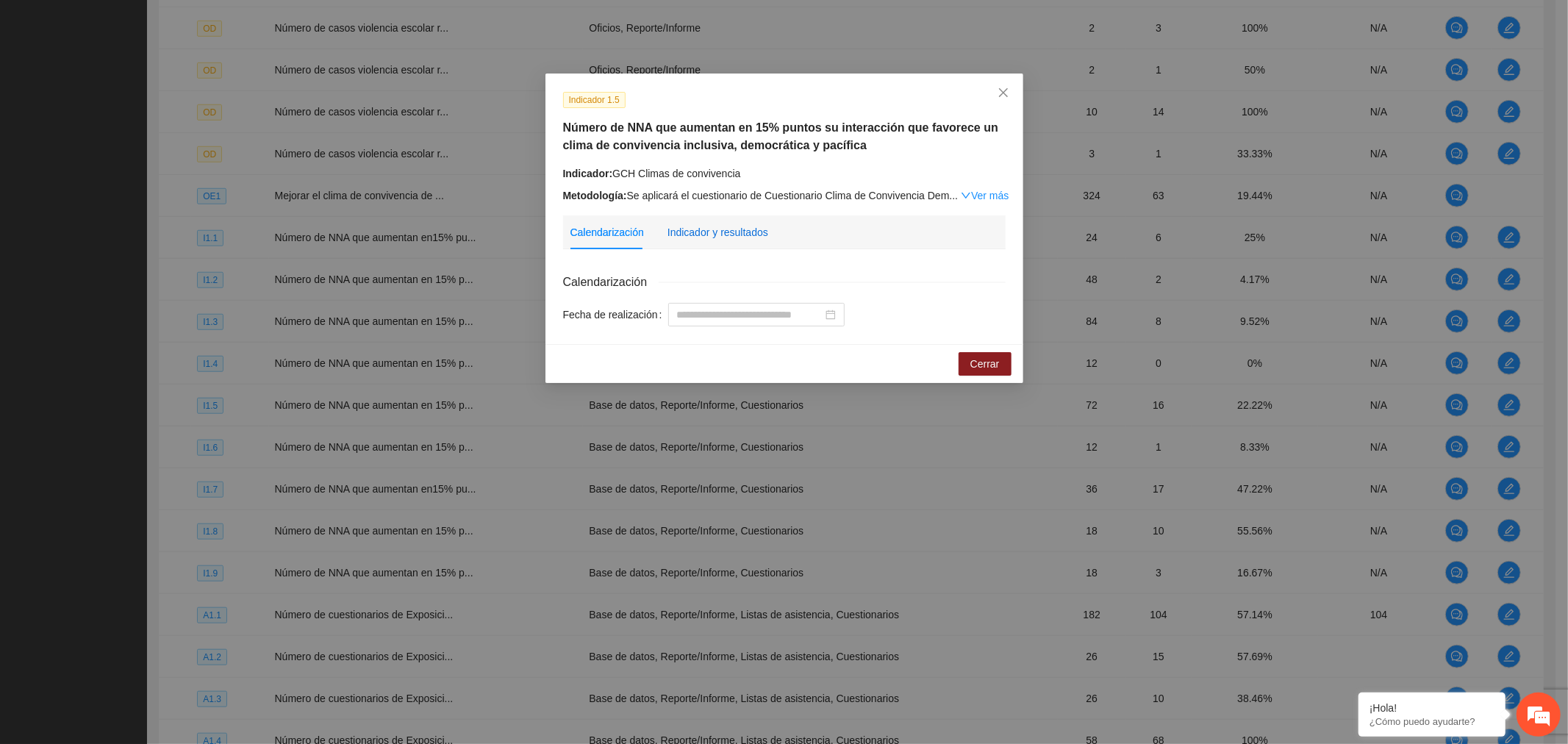
click at [713, 239] on div "Indicador y resultados" at bounding box center [718, 232] width 101 height 16
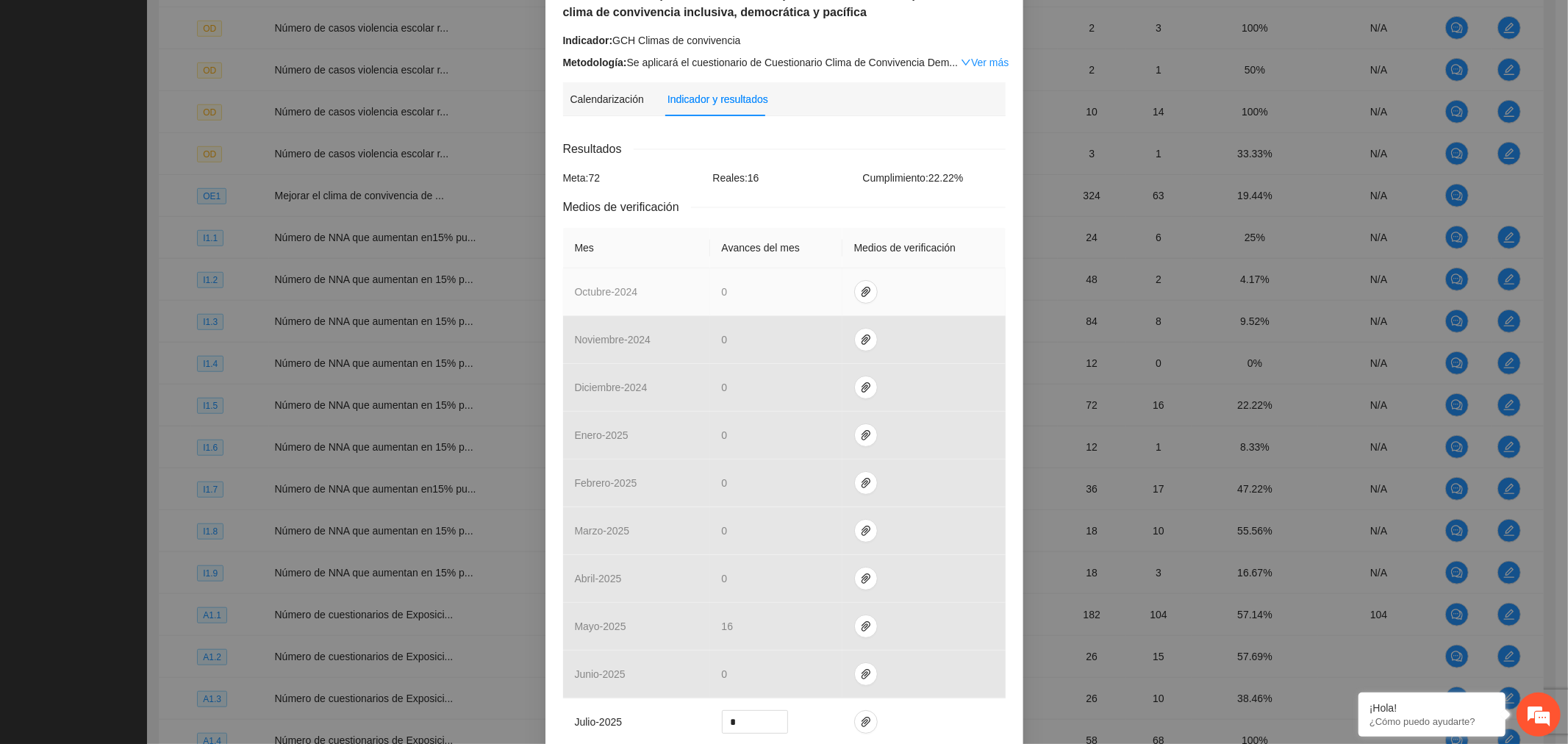
scroll to position [295, 0]
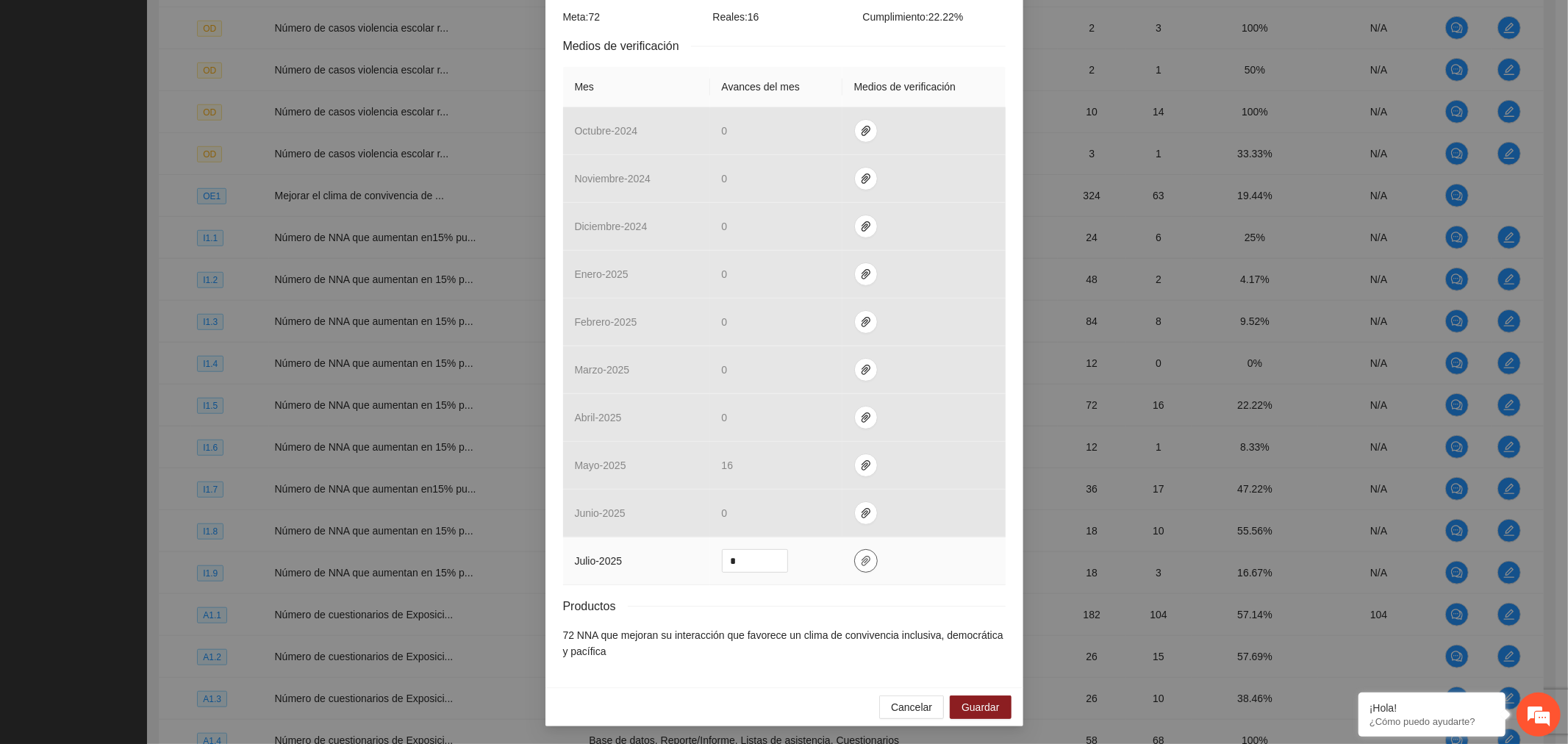
click at [860, 566] on icon "paper-clip" at bounding box center [866, 561] width 12 height 12
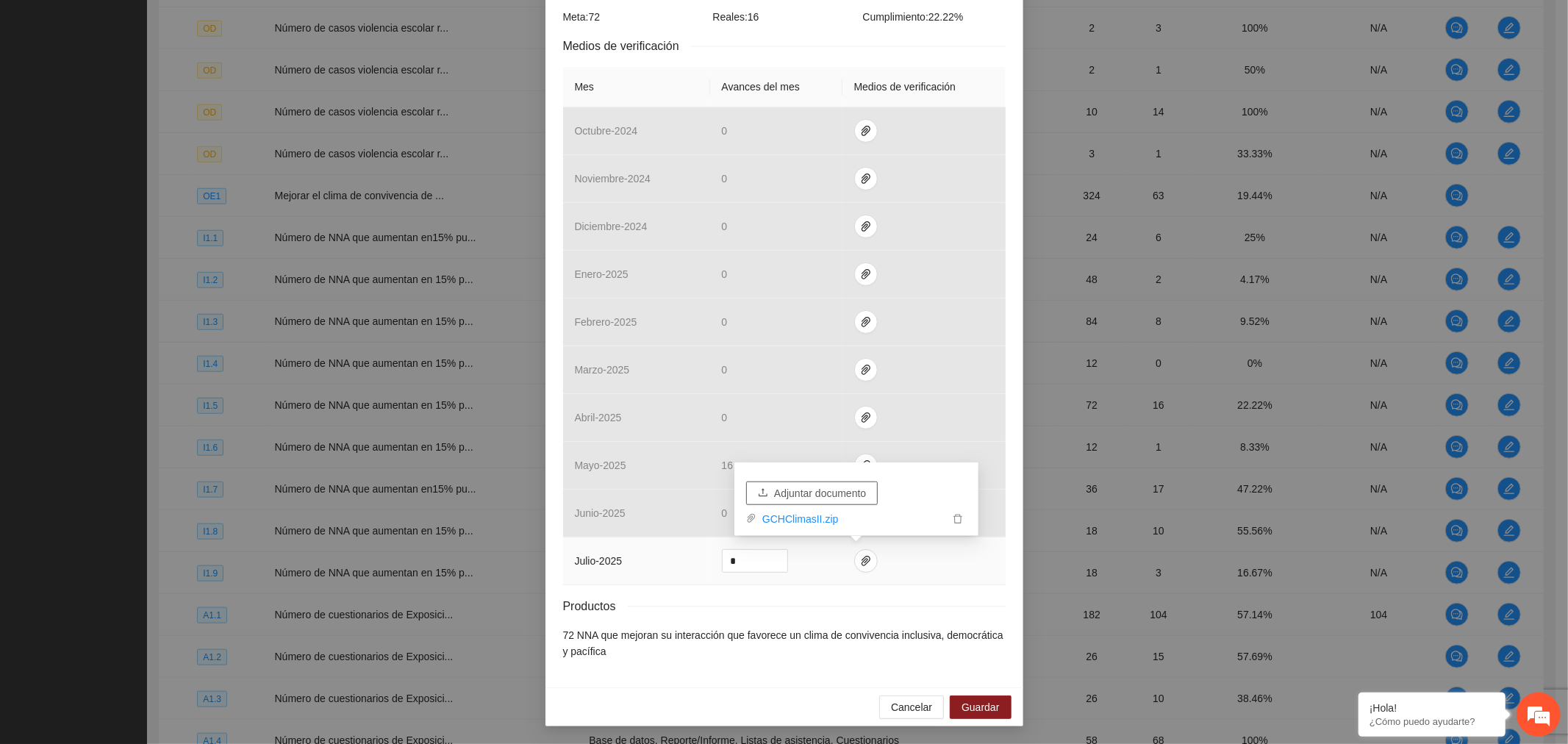
click at [827, 494] on span "Adjuntar documento" at bounding box center [820, 493] width 92 height 16
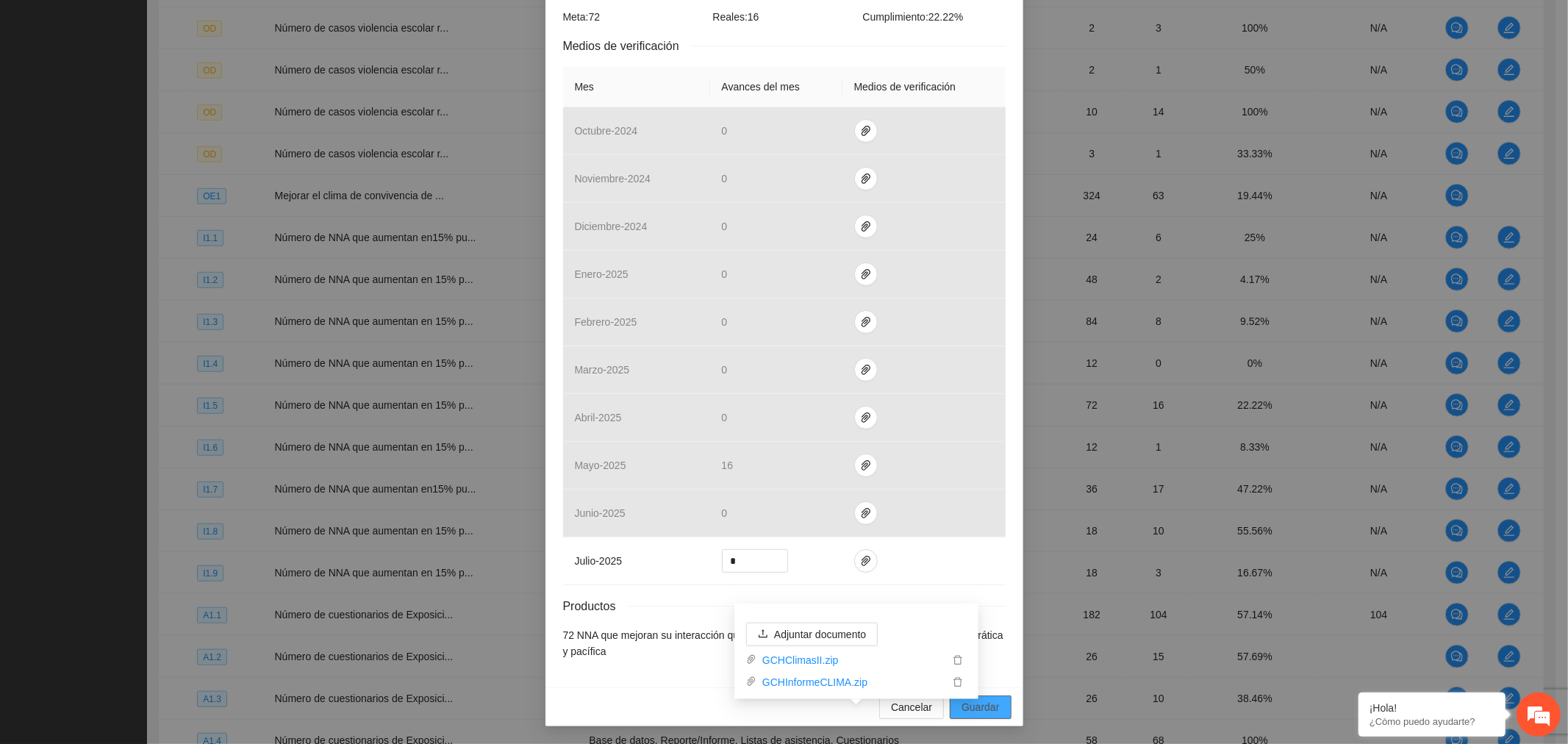
click at [982, 707] on span "Guardar" at bounding box center [980, 707] width 37 height 16
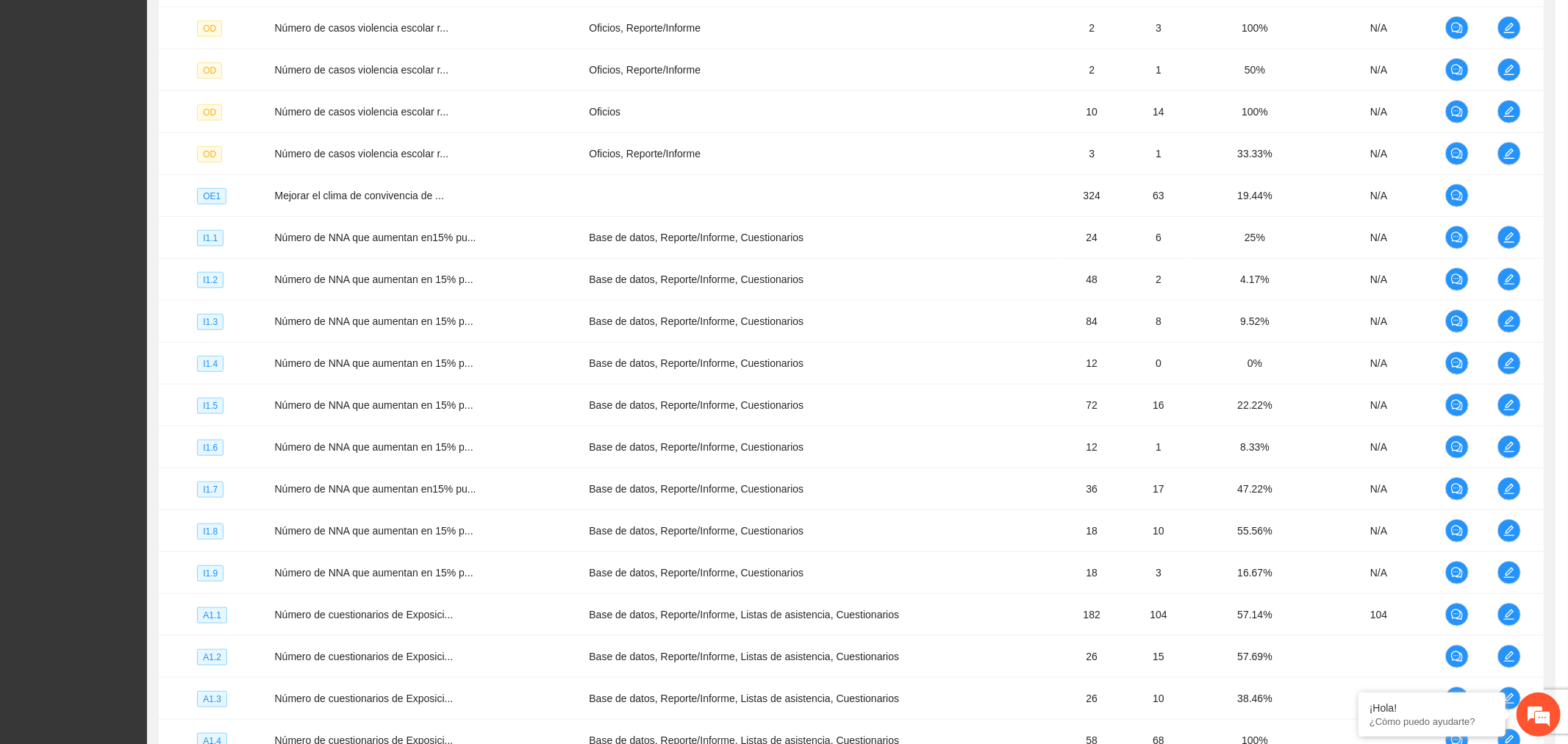
scroll to position [221, 0]
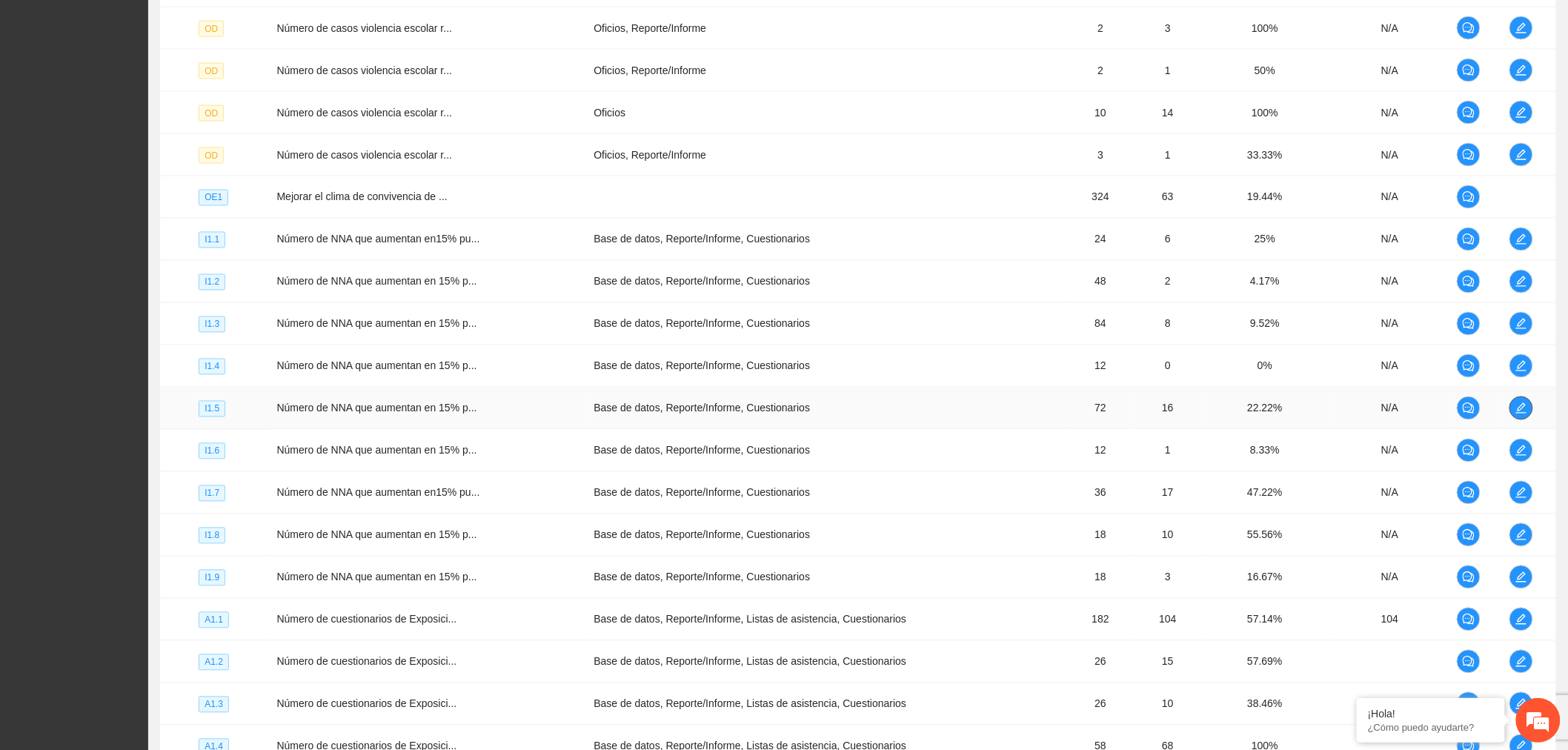
click at [1532, 412] on span "edit" at bounding box center [1522, 408] width 22 height 12
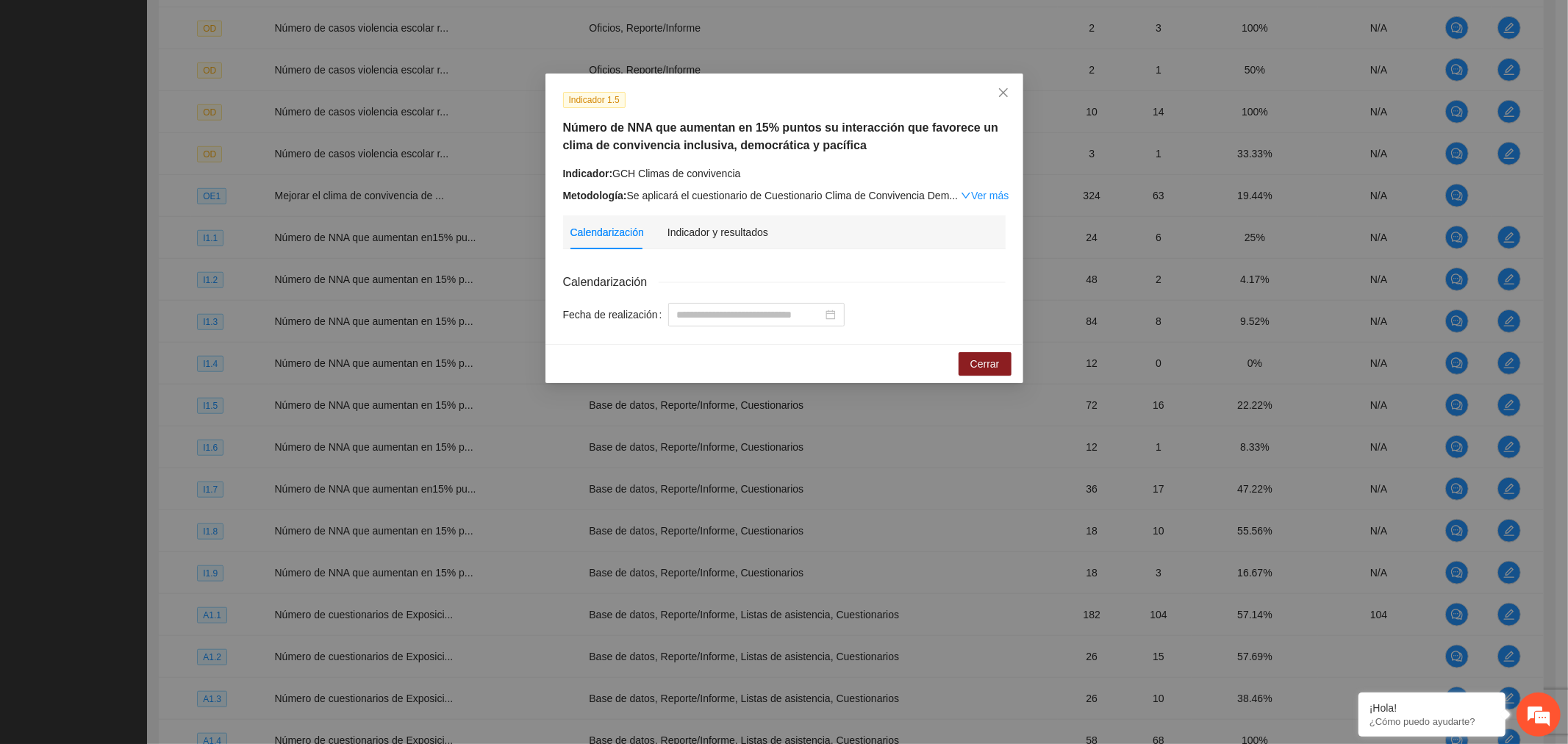
click at [713, 248] on div "Indicador y resultados" at bounding box center [718, 233] width 101 height 34
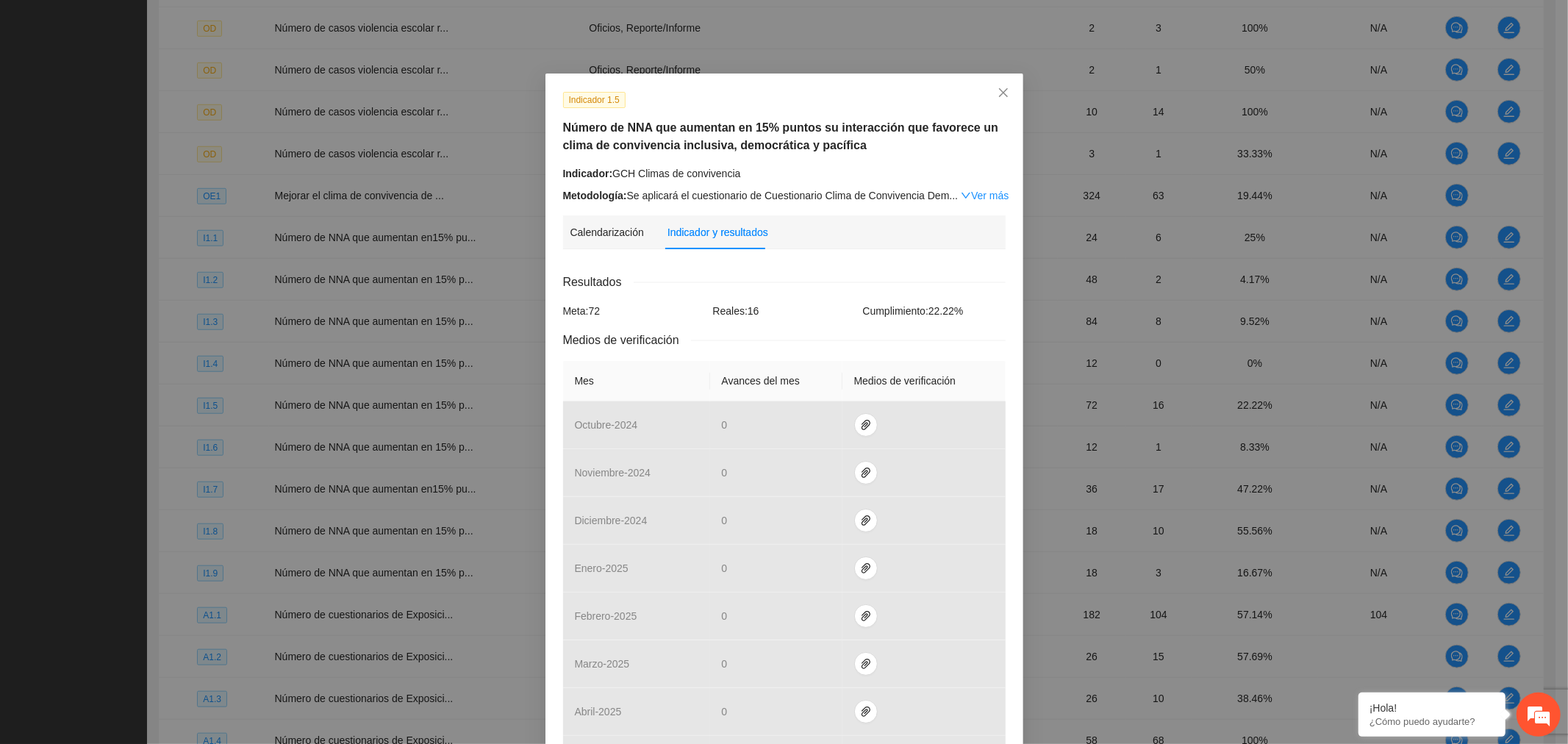
scroll to position [295, 0]
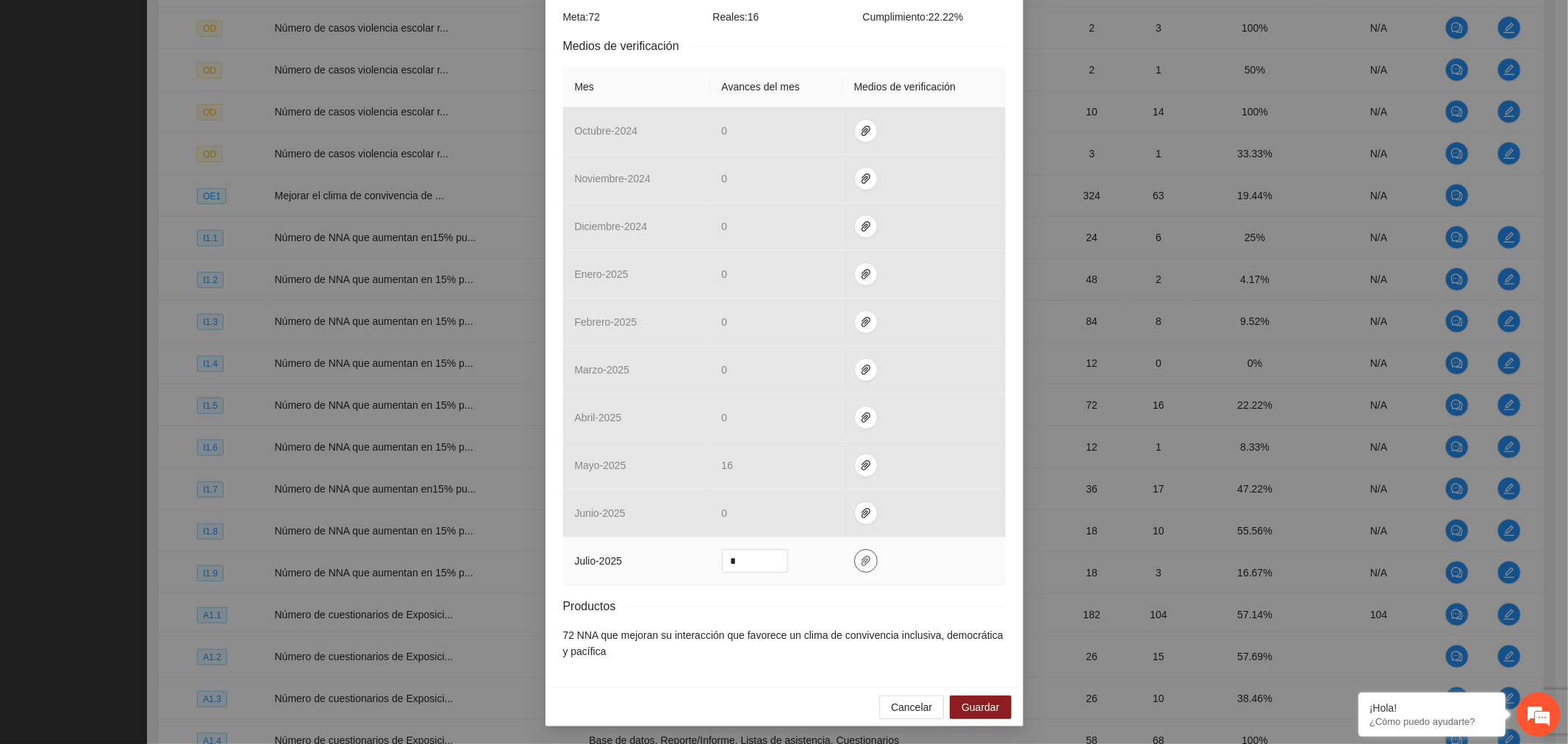
click at [862, 571] on button "button" at bounding box center [866, 561] width 24 height 24
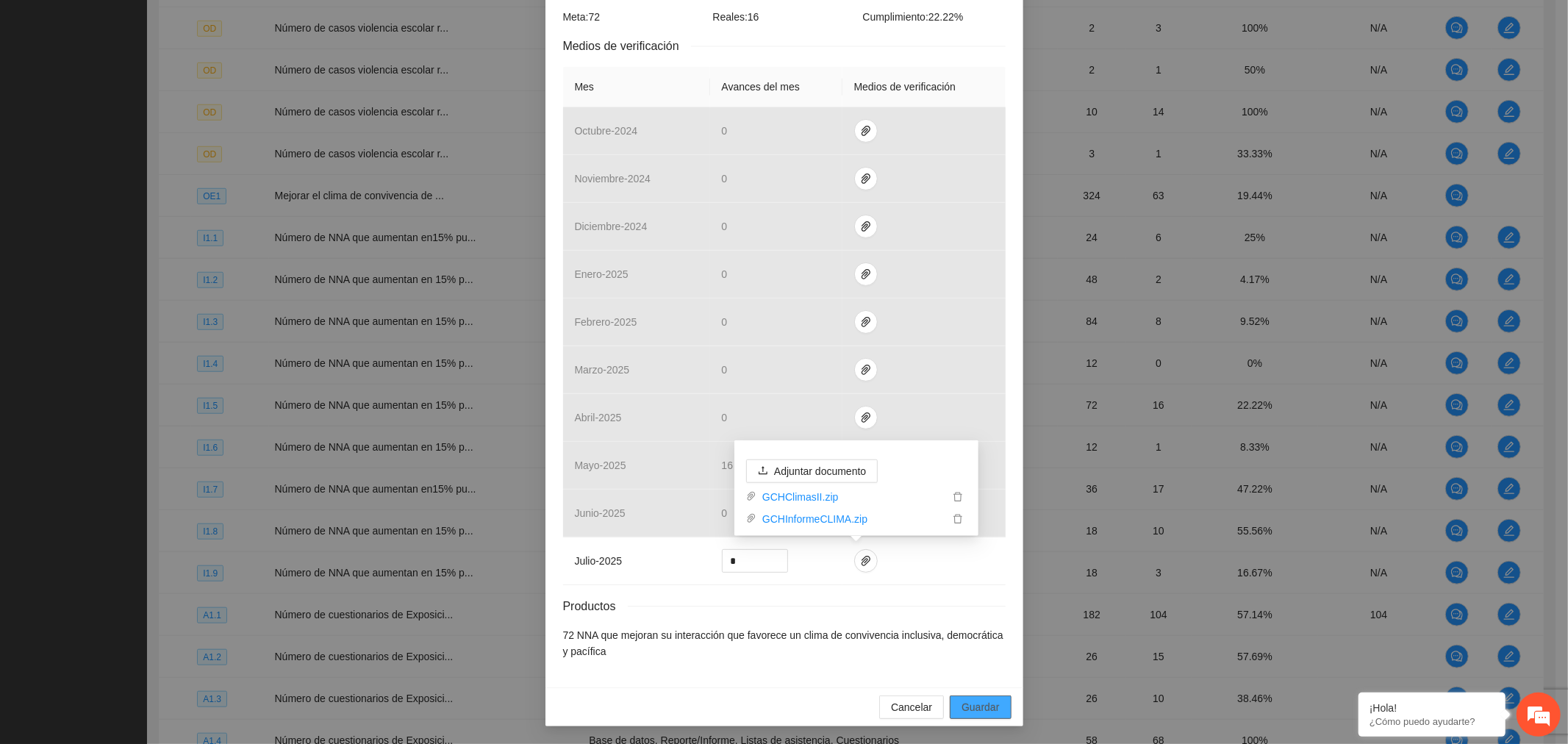
click at [973, 710] on span "Guardar" at bounding box center [980, 707] width 37 height 16
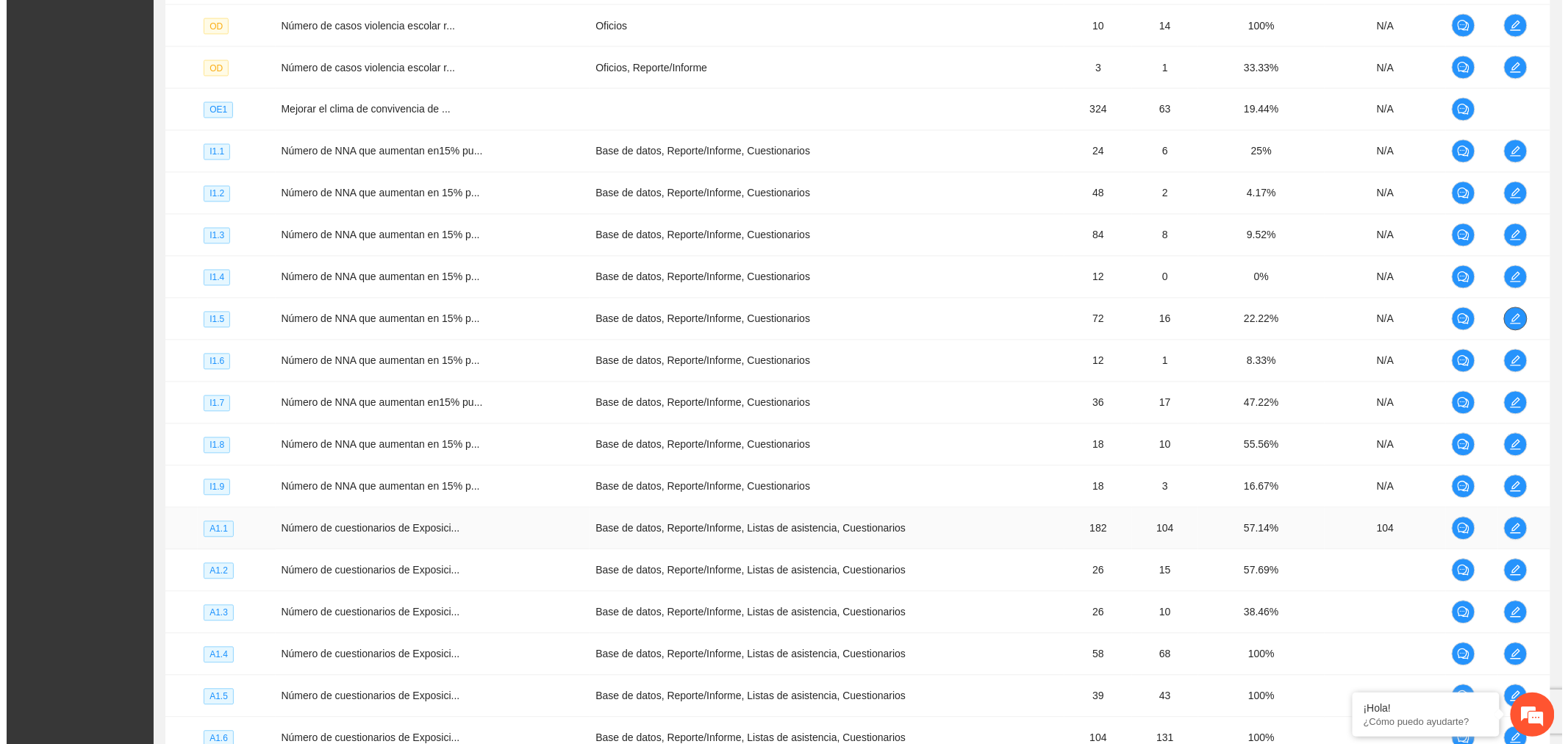
scroll to position [1062, 0]
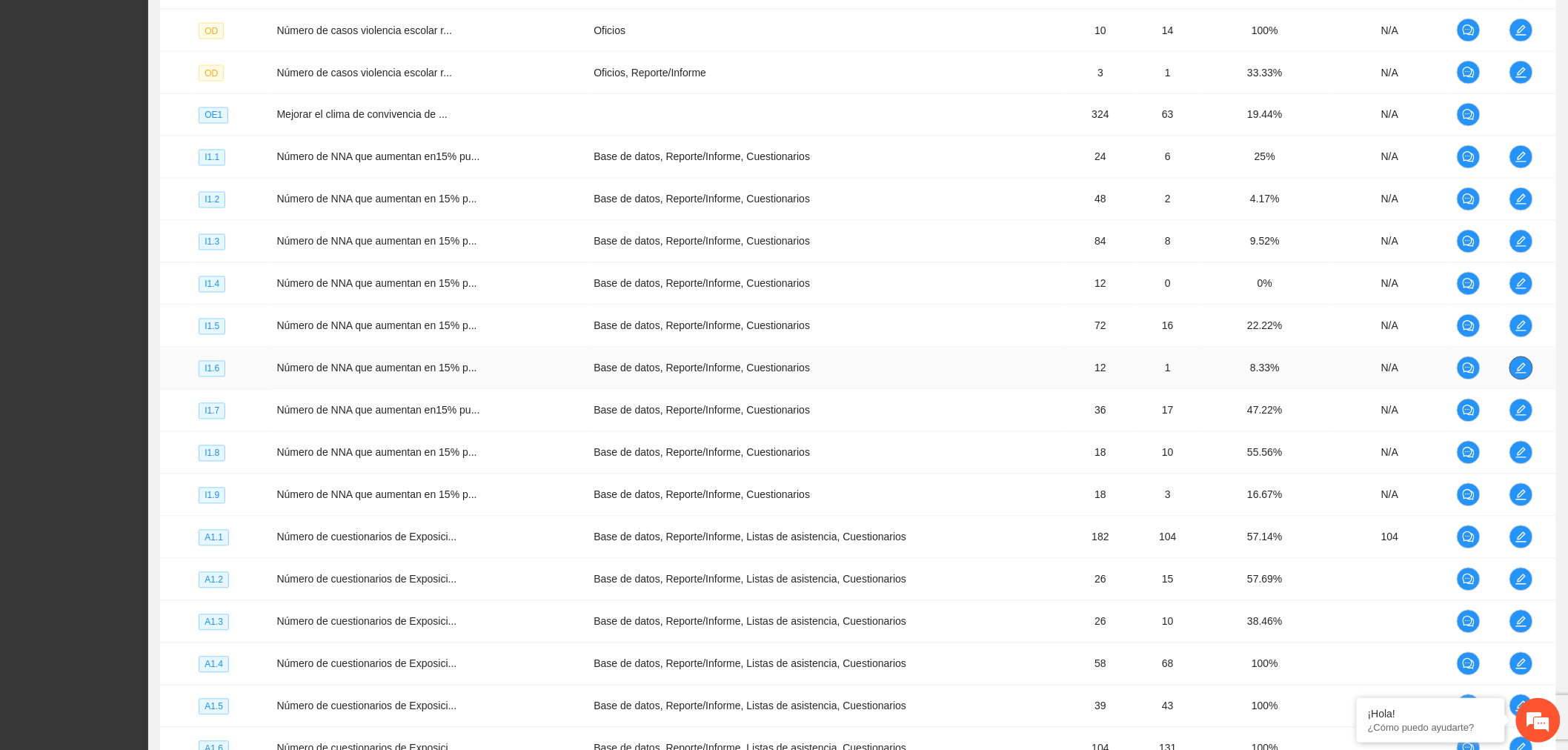
click at [1519, 369] on icon "edit" at bounding box center [1522, 368] width 10 height 10
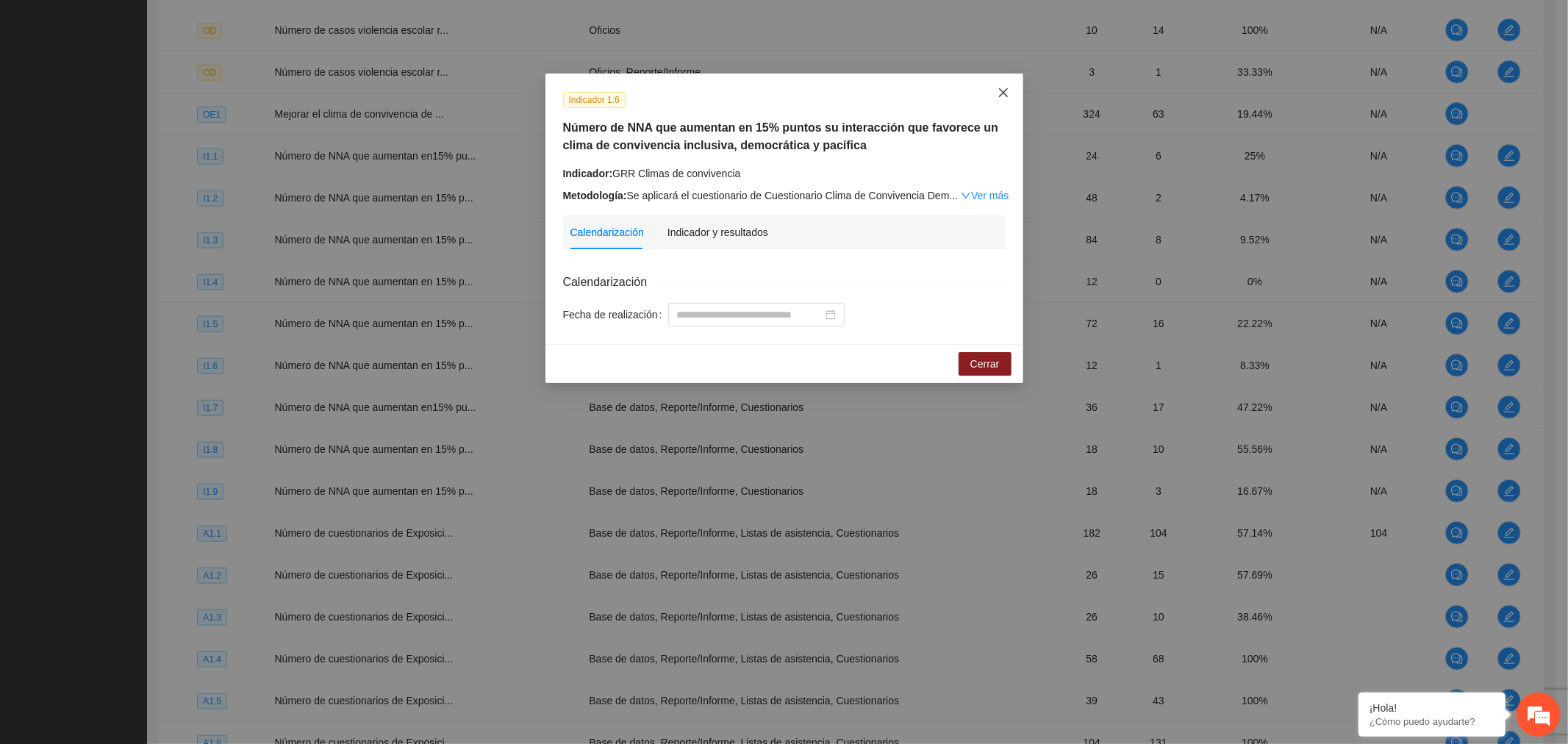
click at [1001, 97] on icon "close" at bounding box center [1003, 93] width 12 height 12
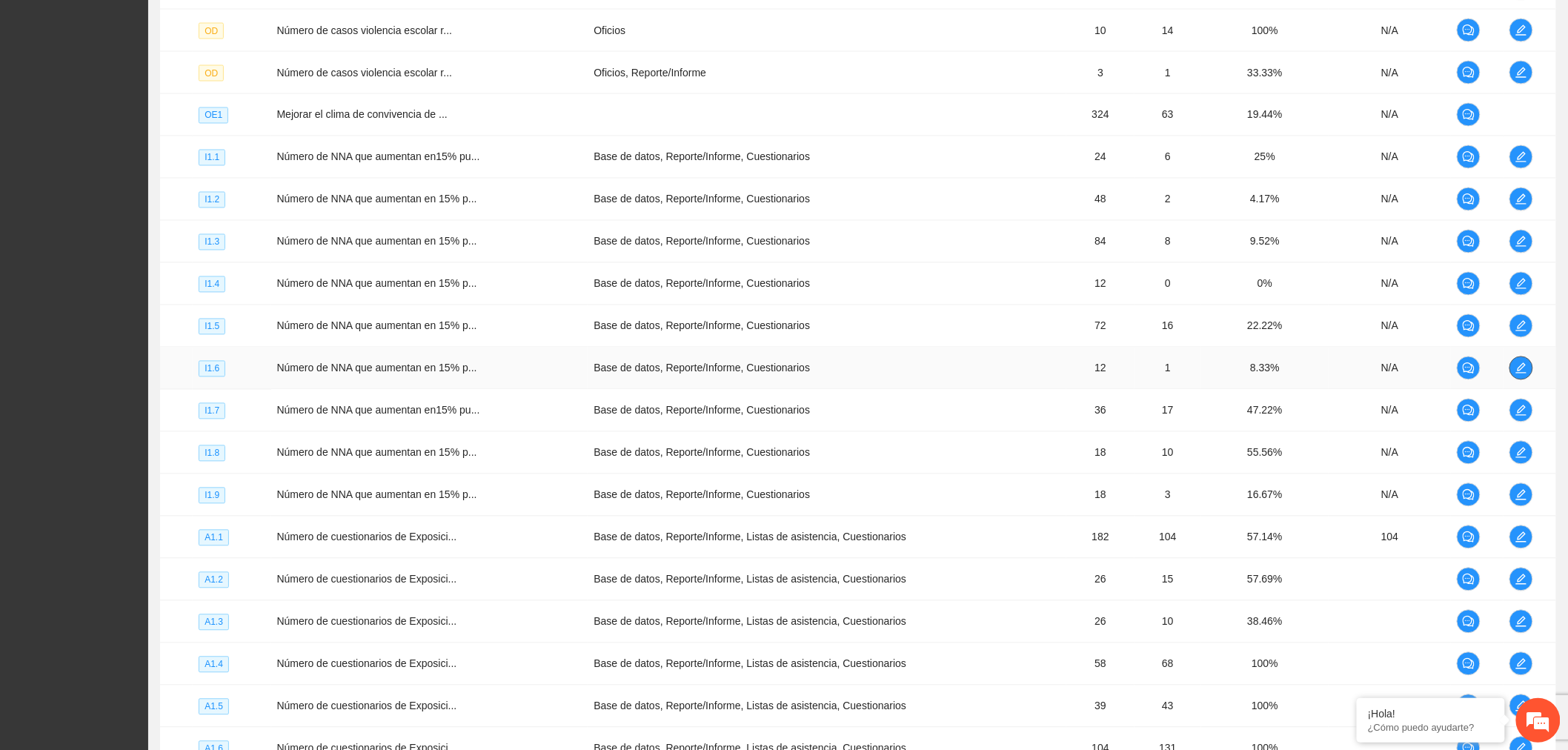
click at [1528, 371] on span "edit" at bounding box center [1522, 368] width 22 height 12
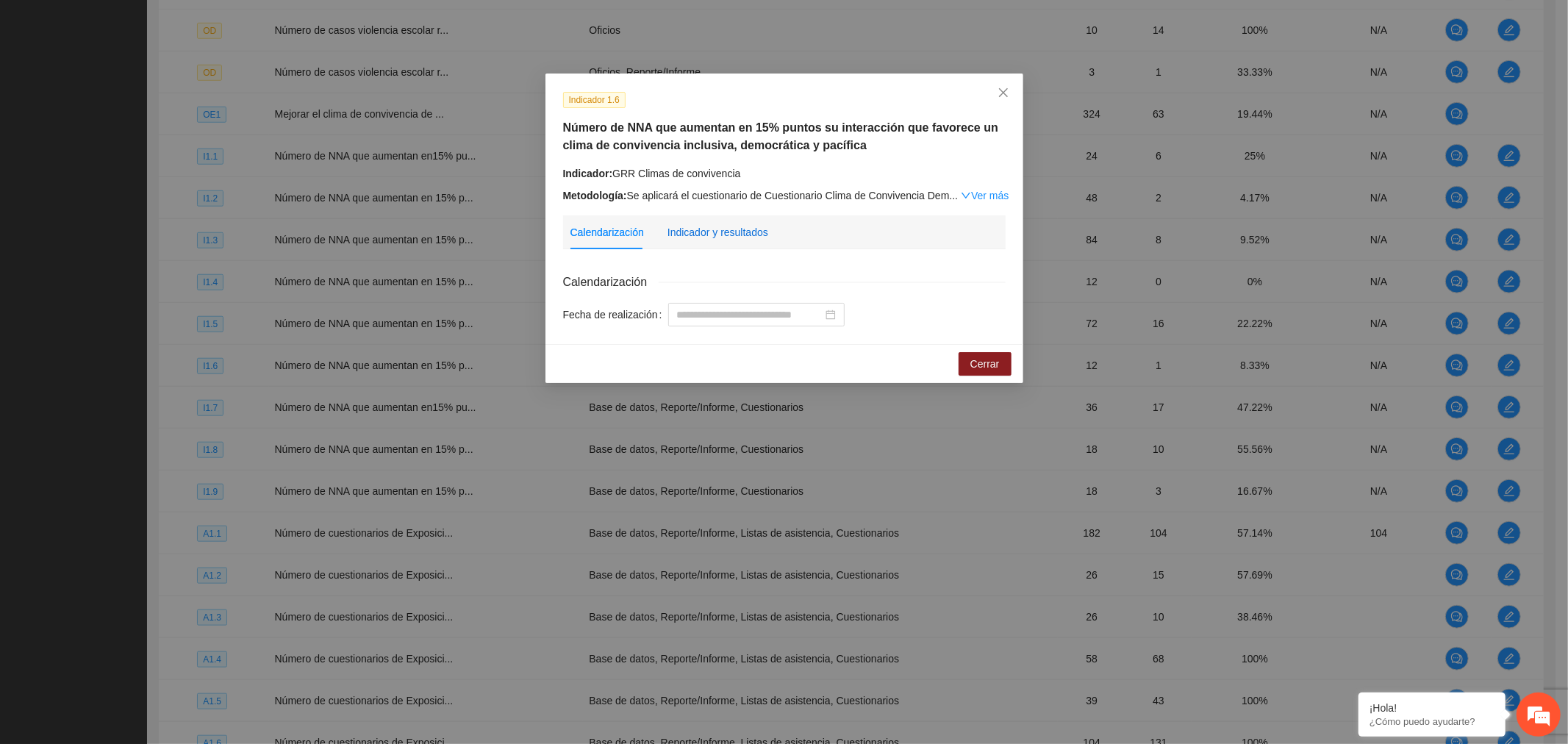
click at [721, 234] on div "Indicador y resultados" at bounding box center [718, 232] width 101 height 16
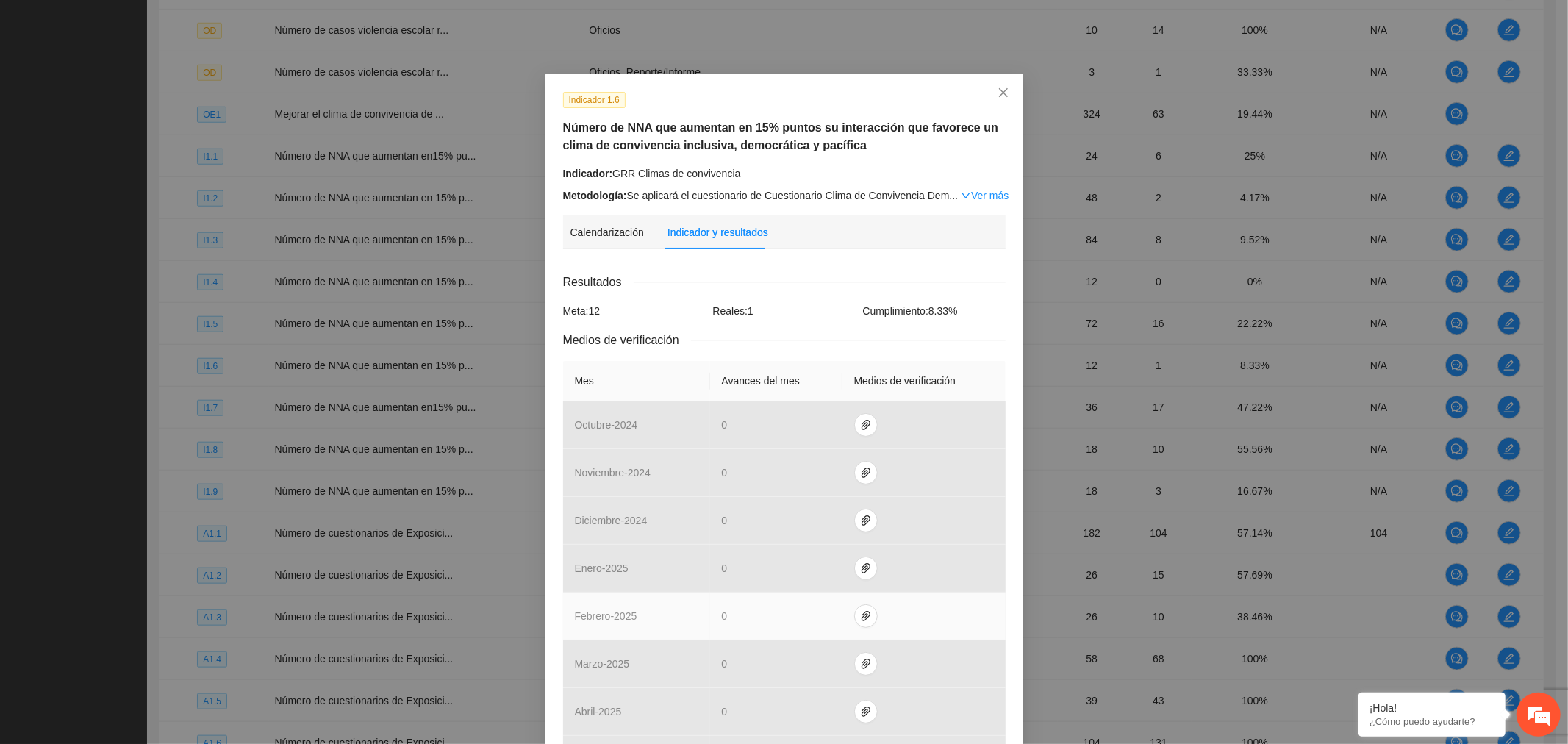
scroll to position [295, 0]
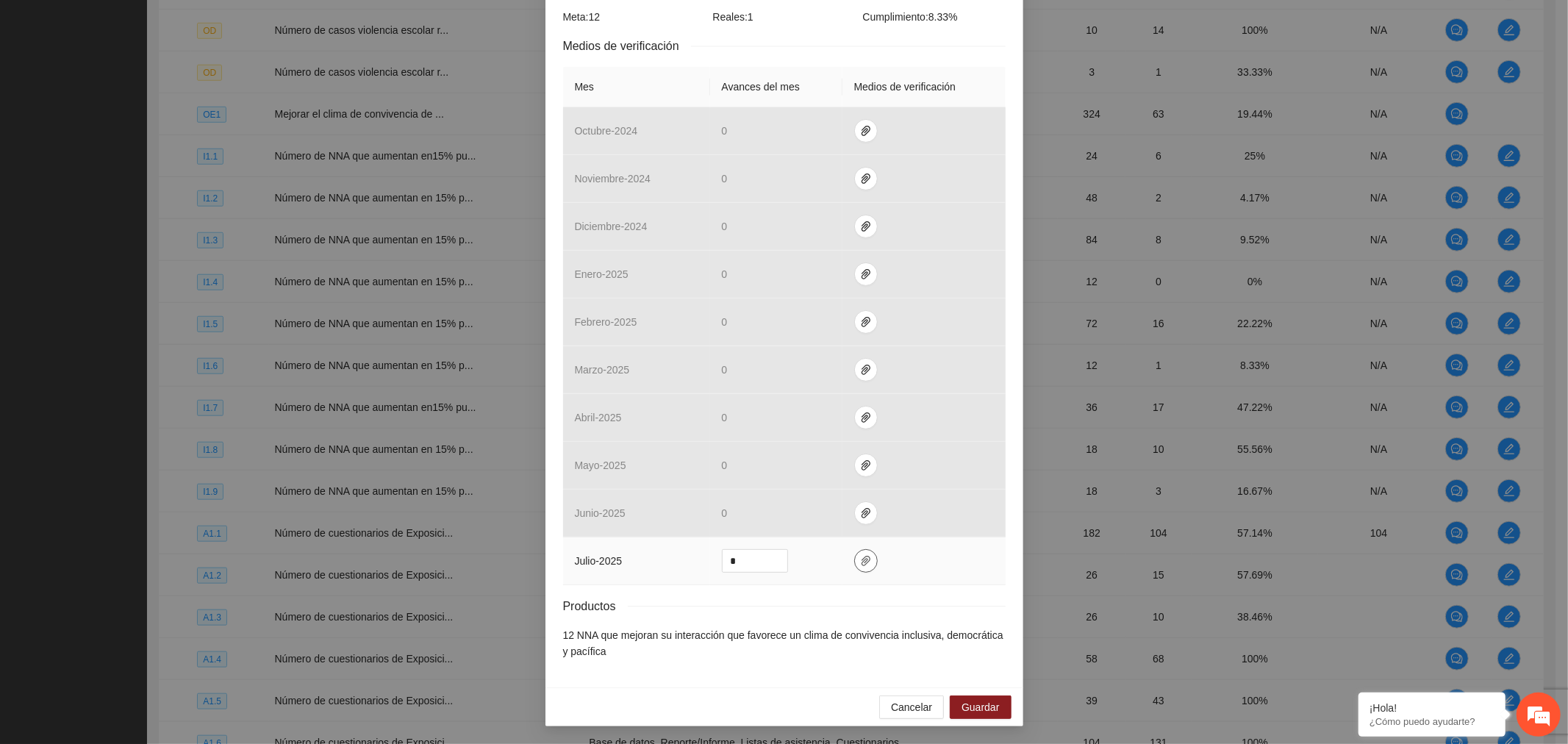
click at [863, 557] on span "paper-clip" at bounding box center [866, 561] width 22 height 12
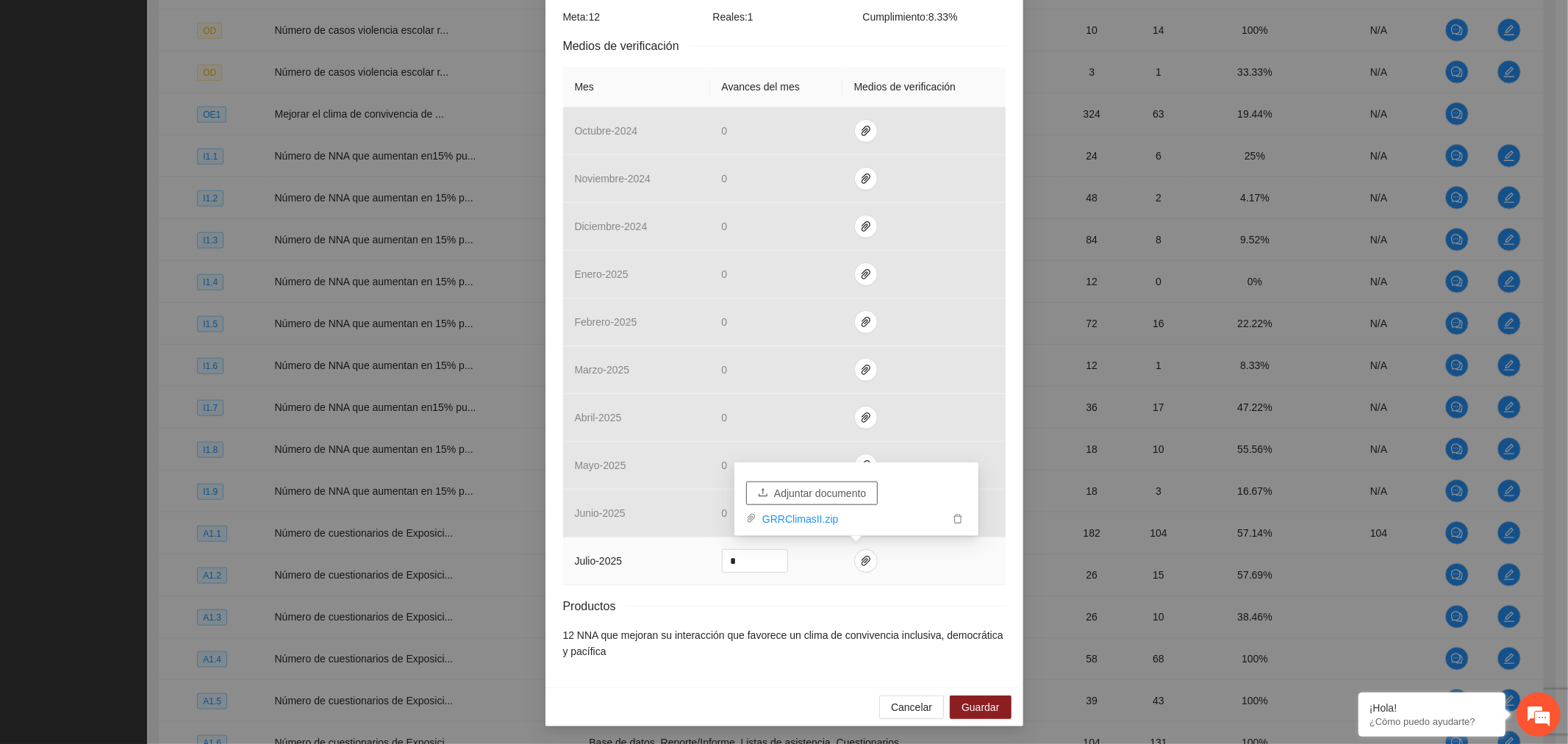
click at [859, 494] on span "Adjuntar documento" at bounding box center [820, 493] width 92 height 16
click at [993, 707] on span "Guardar" at bounding box center [980, 707] width 37 height 16
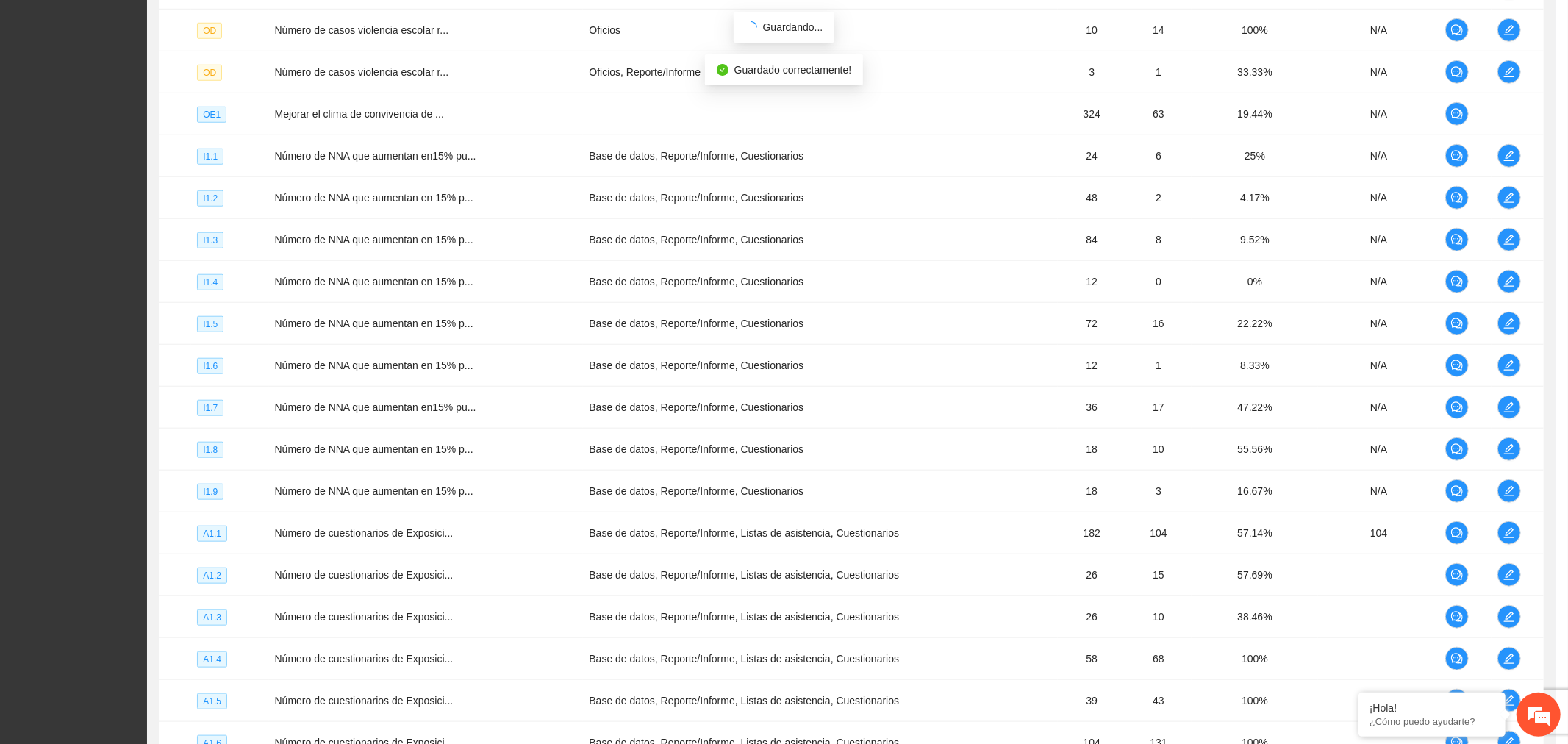
scroll to position [221, 0]
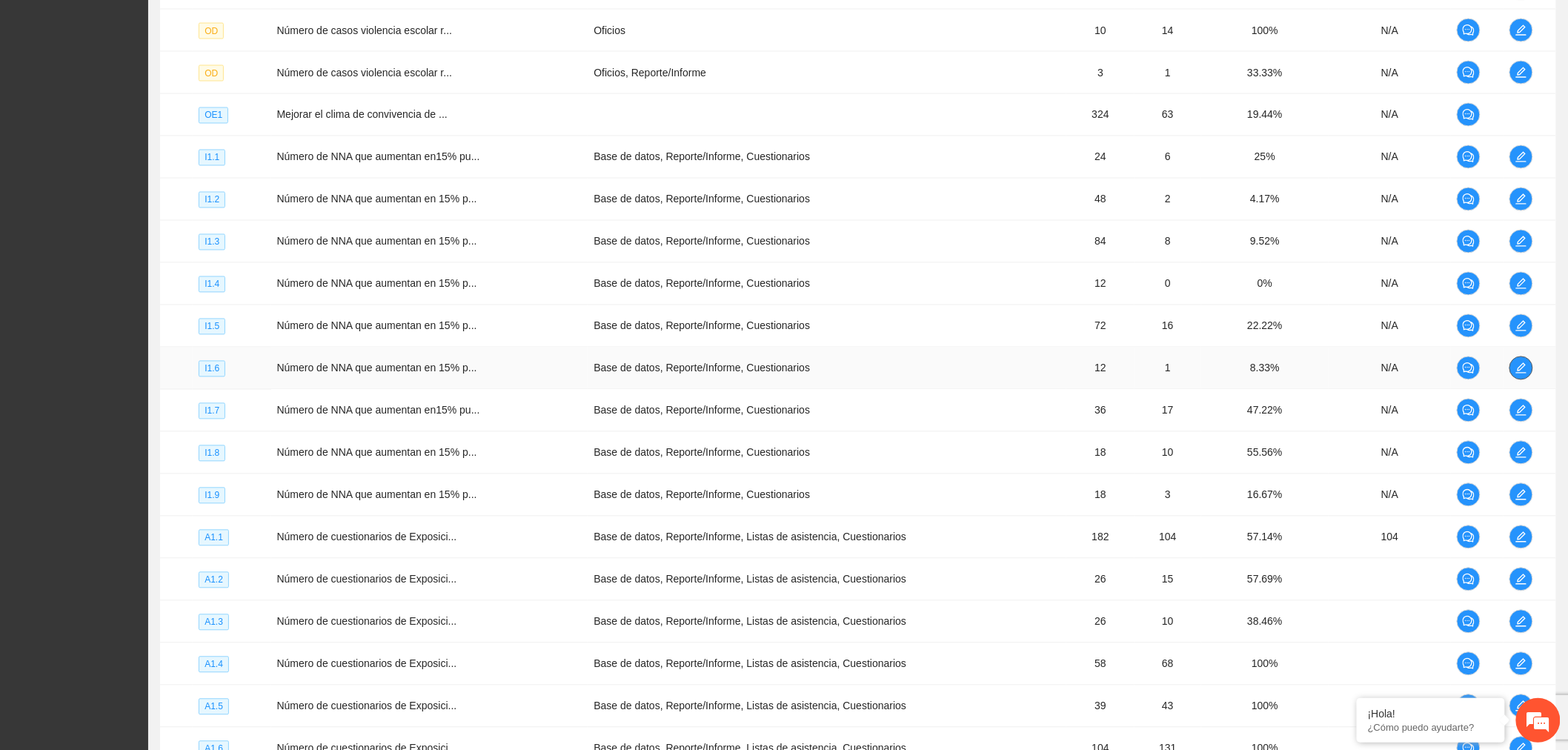
click at [1522, 366] on icon "edit" at bounding box center [1522, 368] width 10 height 10
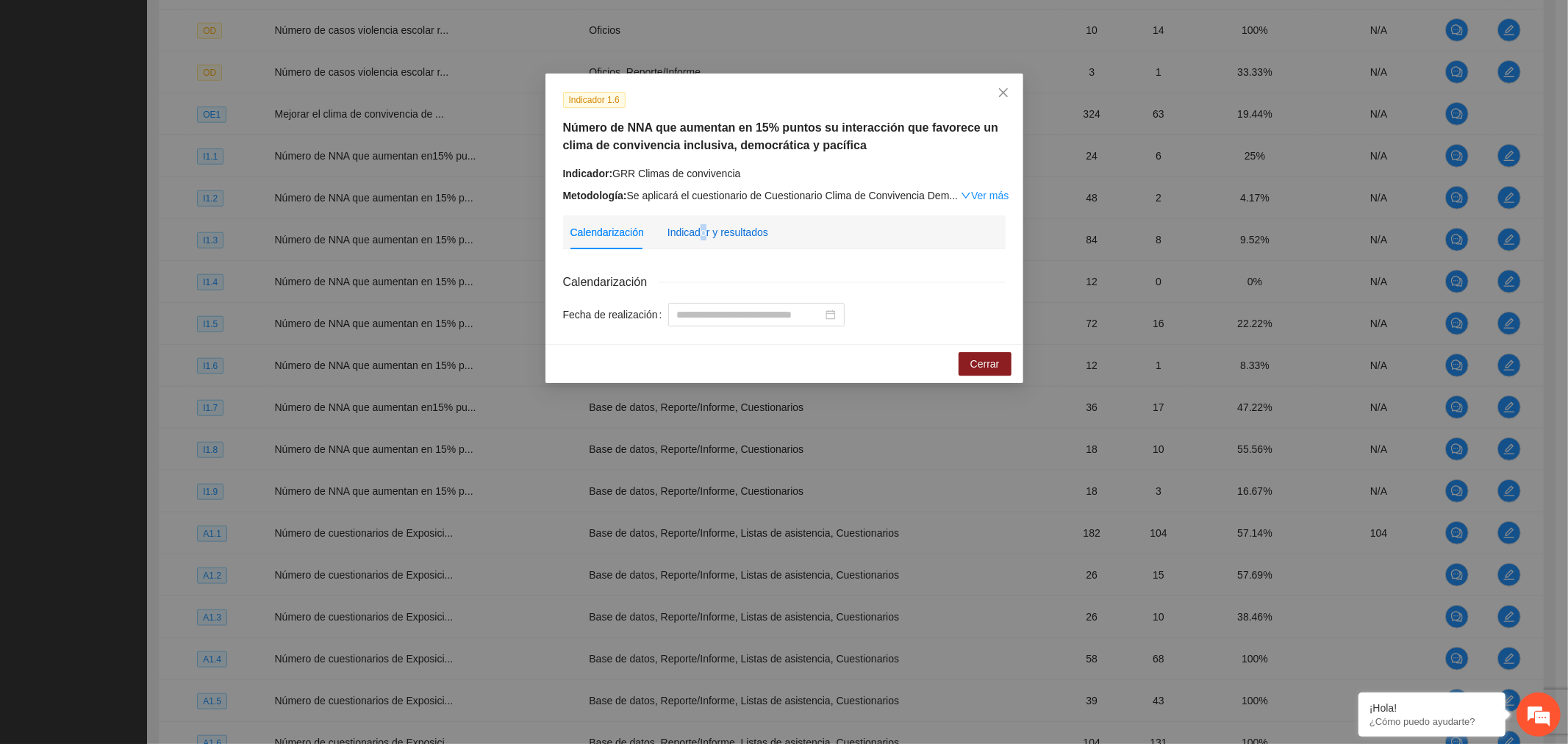
click at [701, 232] on div "Indicador y resultados" at bounding box center [718, 232] width 101 height 16
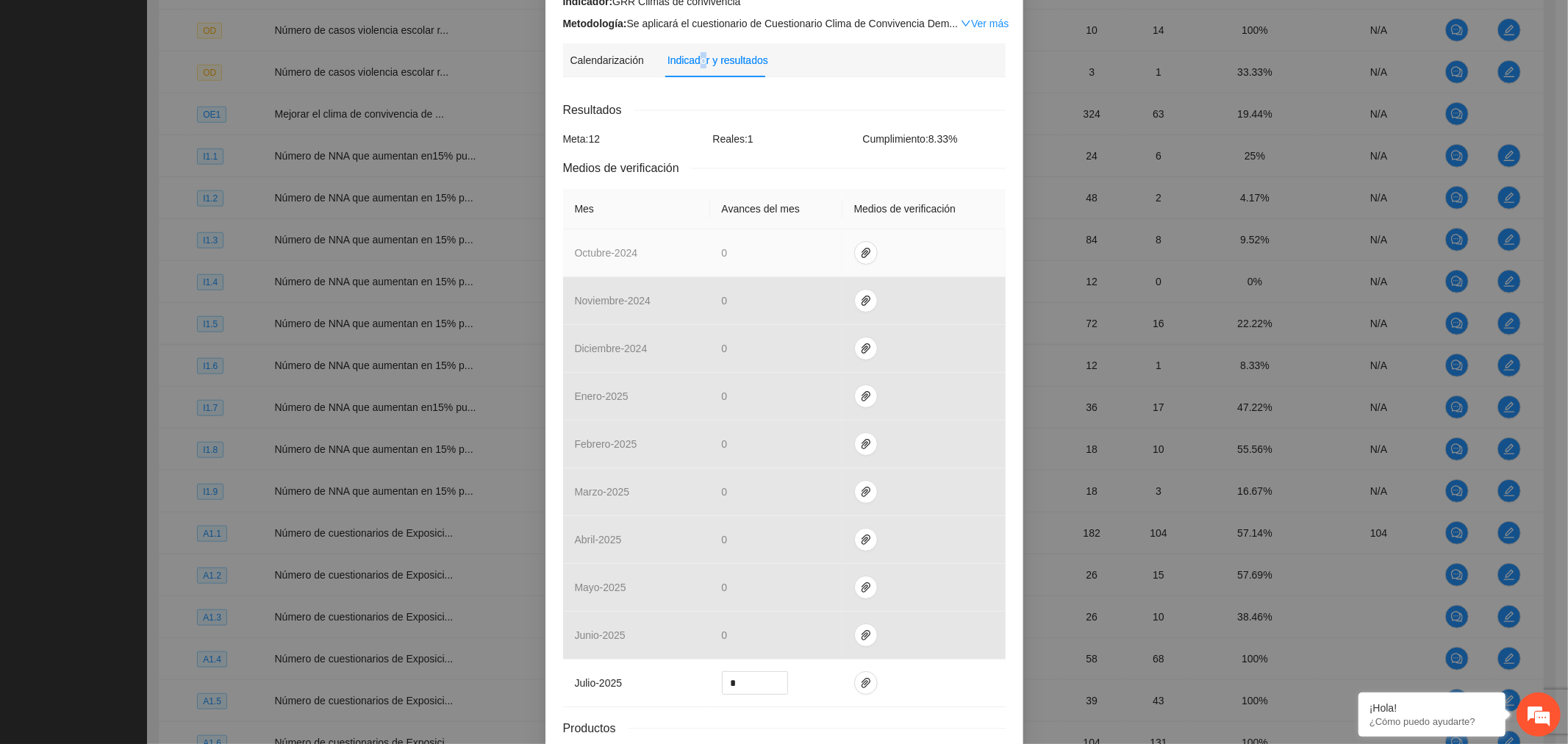
scroll to position [295, 0]
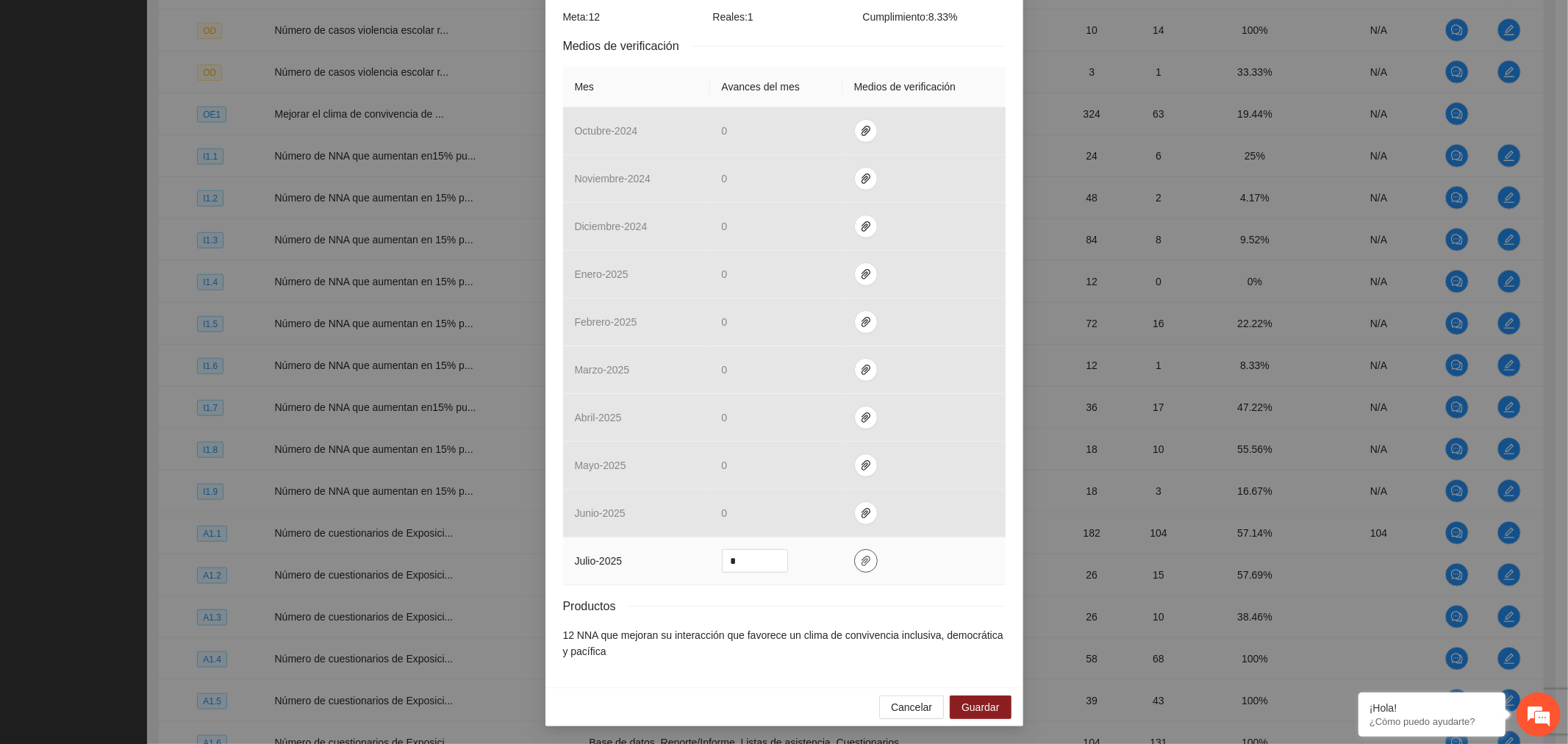
click at [866, 564] on span "paper-clip" at bounding box center [866, 561] width 22 height 12
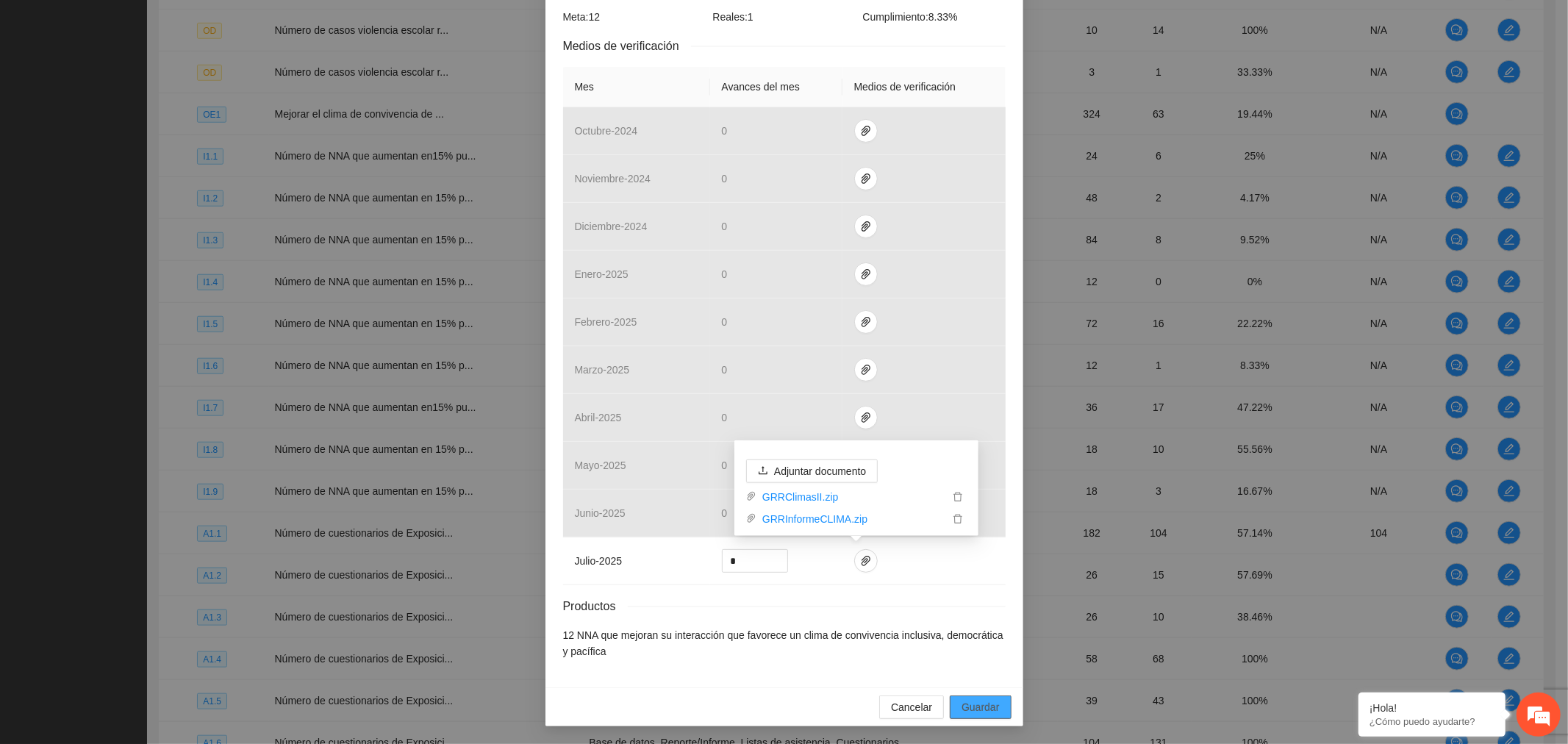
click at [985, 709] on span "Guardar" at bounding box center [980, 707] width 37 height 16
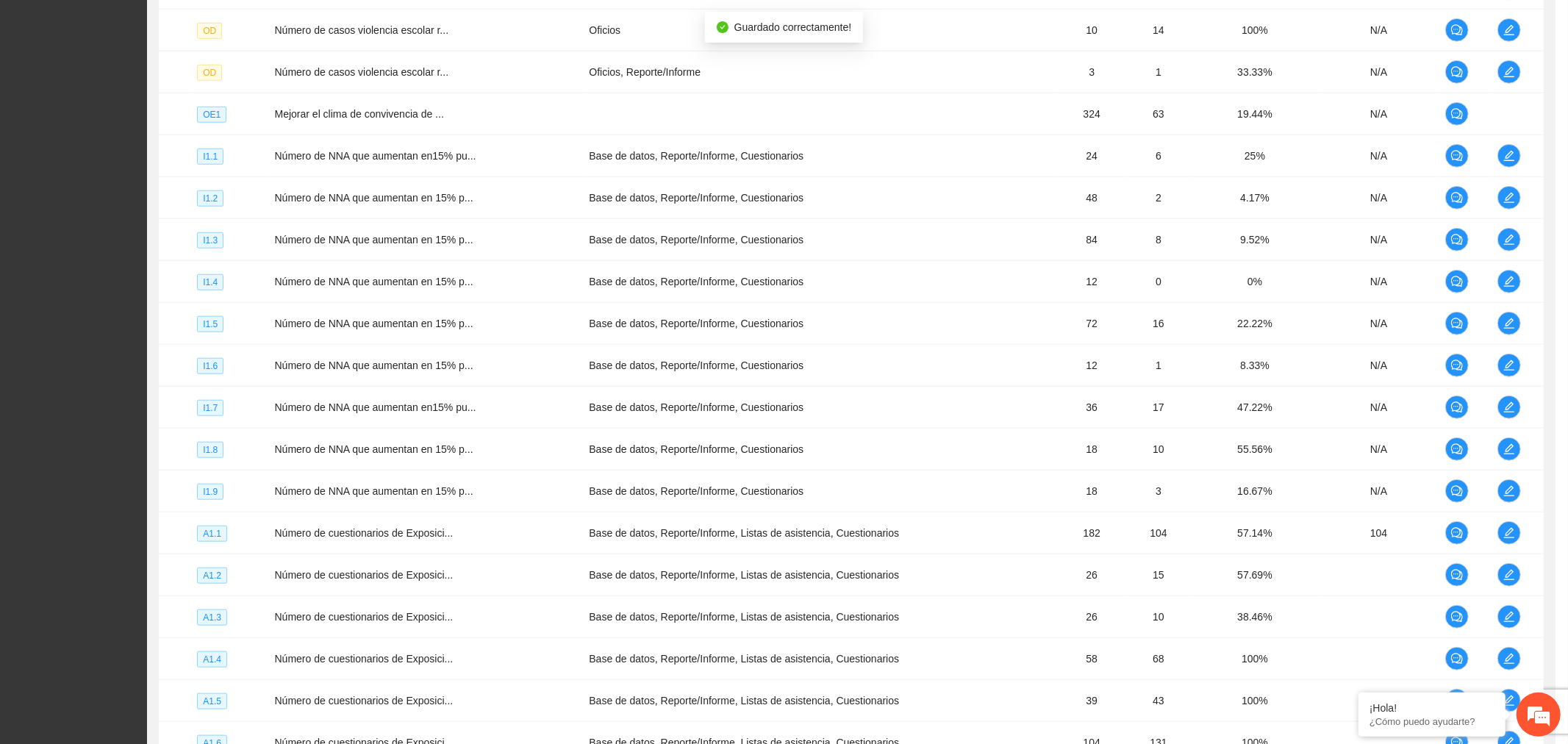
scroll to position [221, 0]
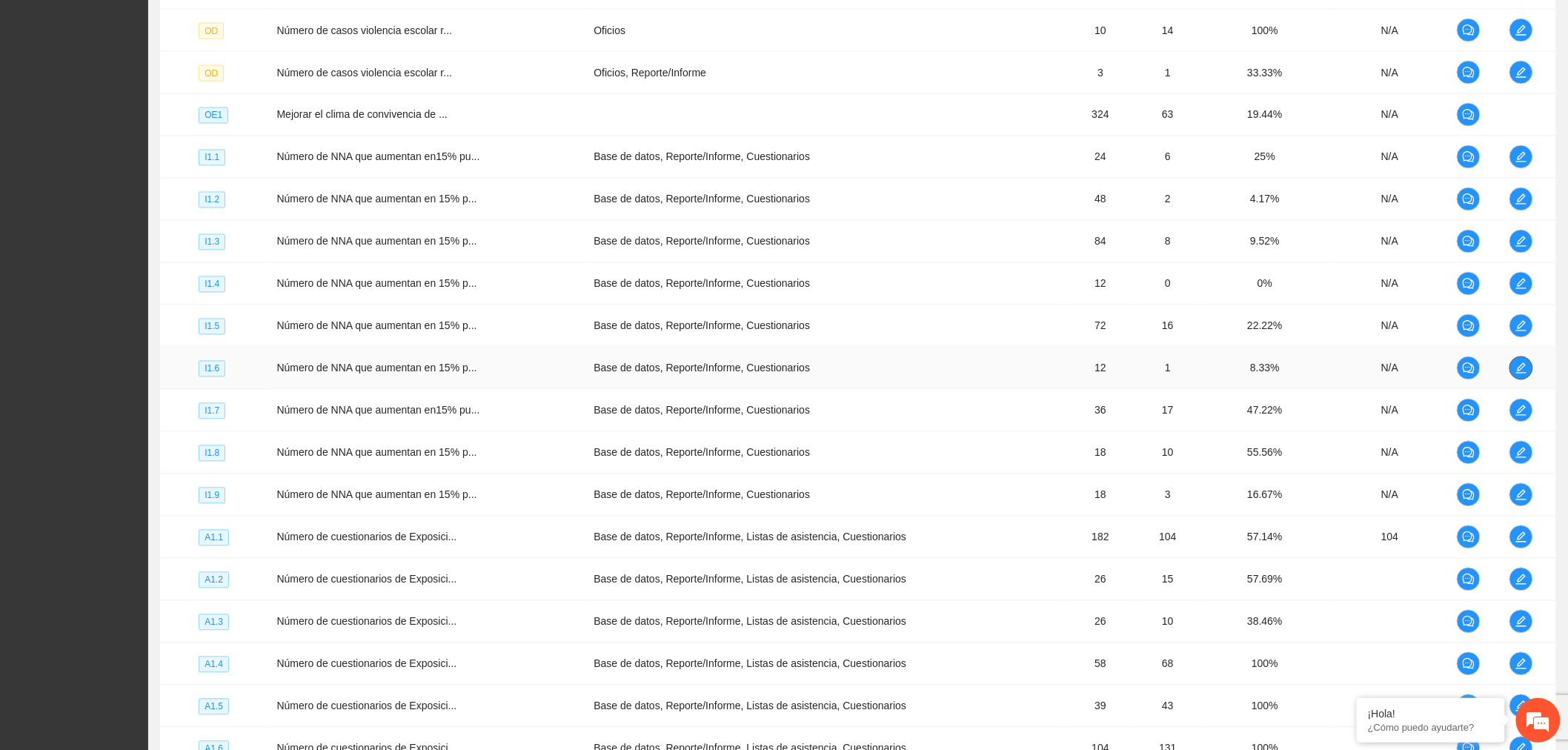
click at [1522, 372] on icon "edit" at bounding box center [1522, 368] width 12 height 12
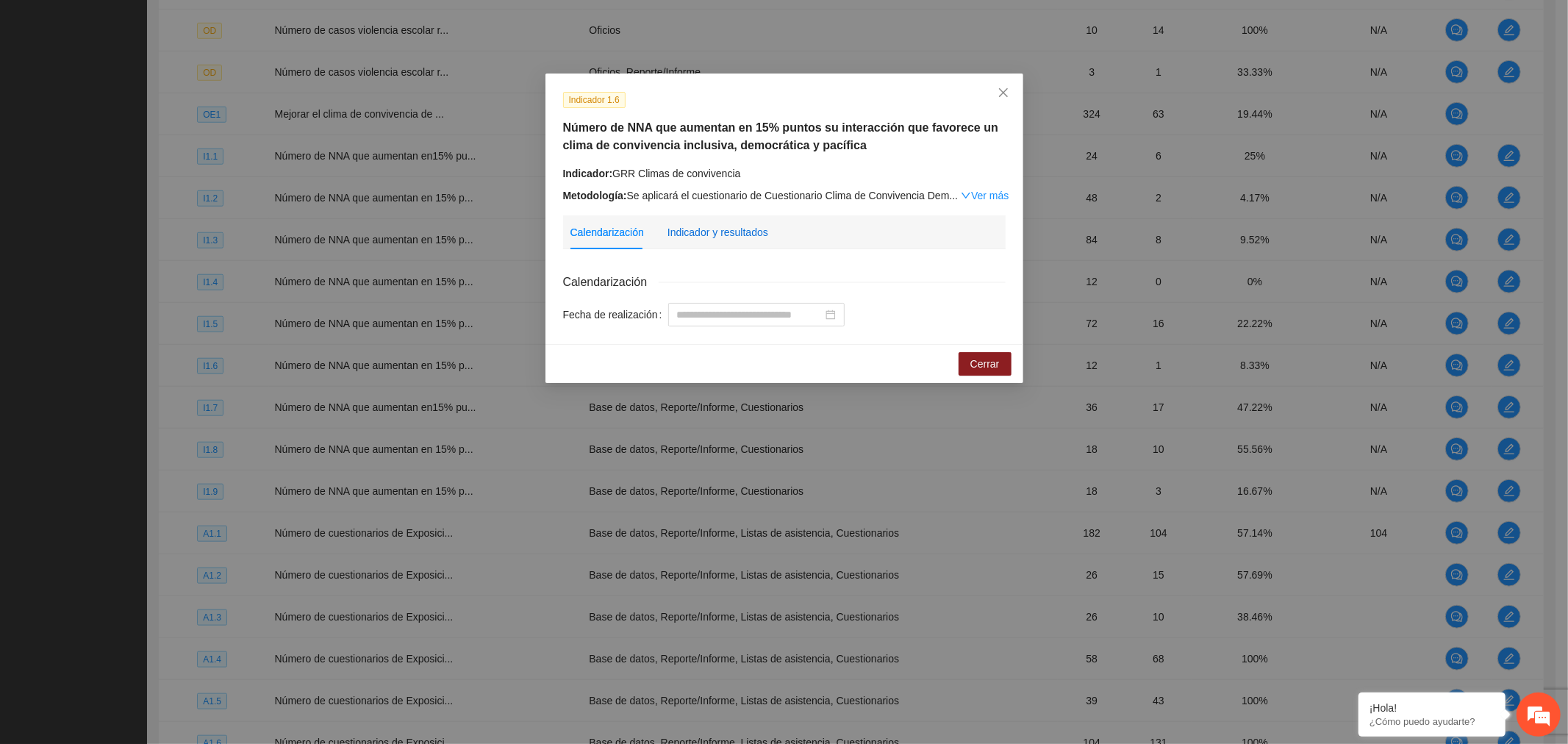
click at [725, 228] on div "Indicador y resultados" at bounding box center [718, 232] width 101 height 16
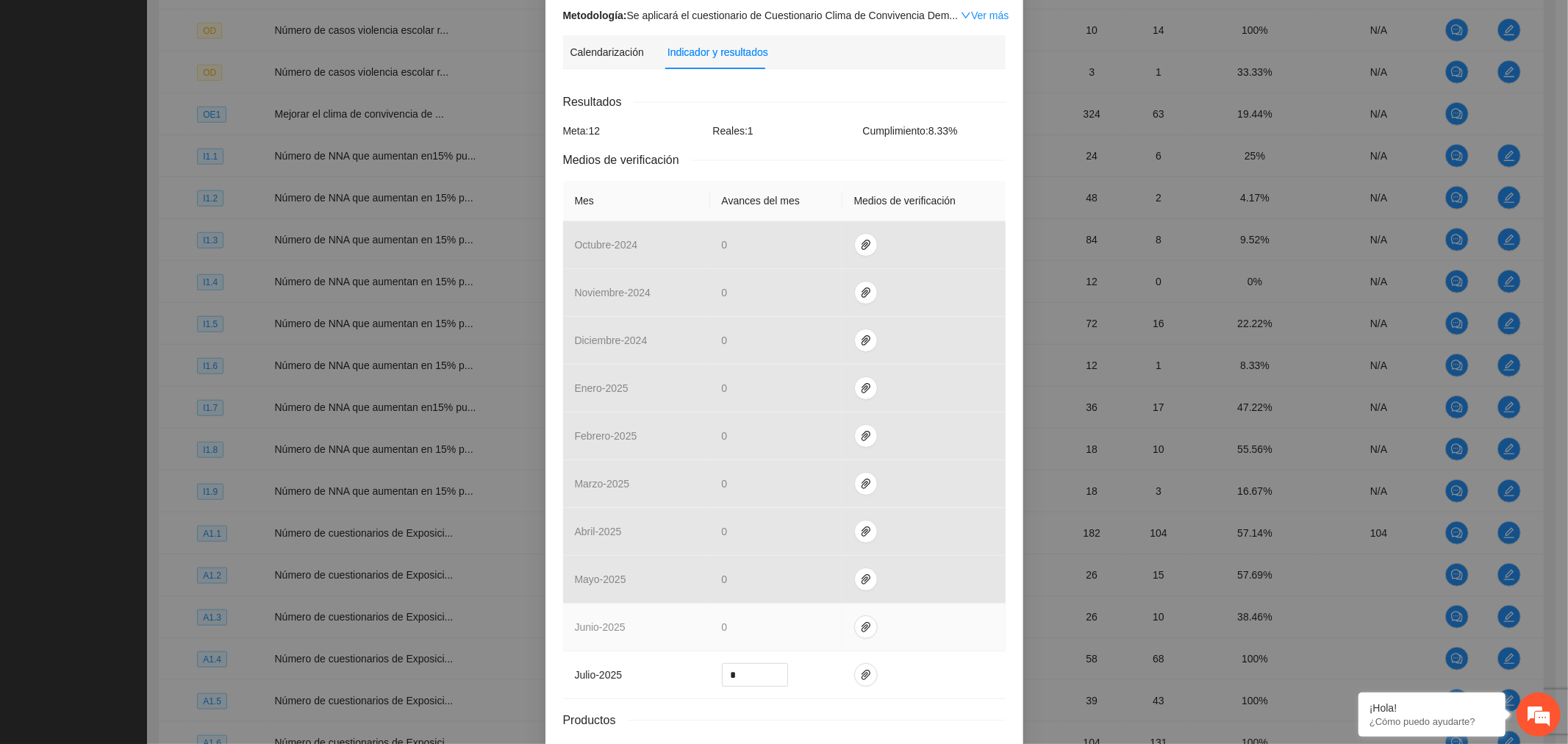
scroll to position [295, 0]
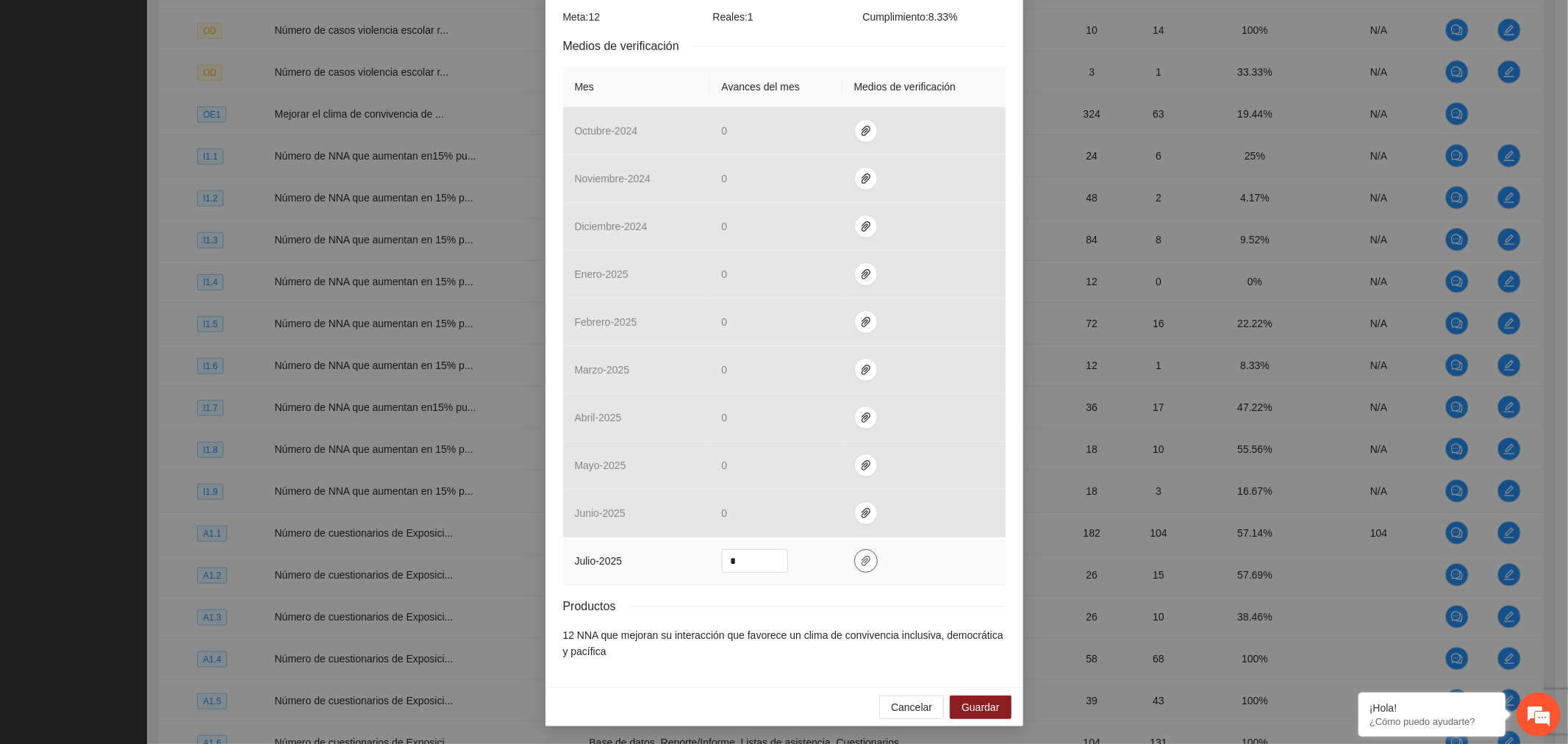
click at [860, 564] on icon "paper-clip" at bounding box center [866, 561] width 12 height 12
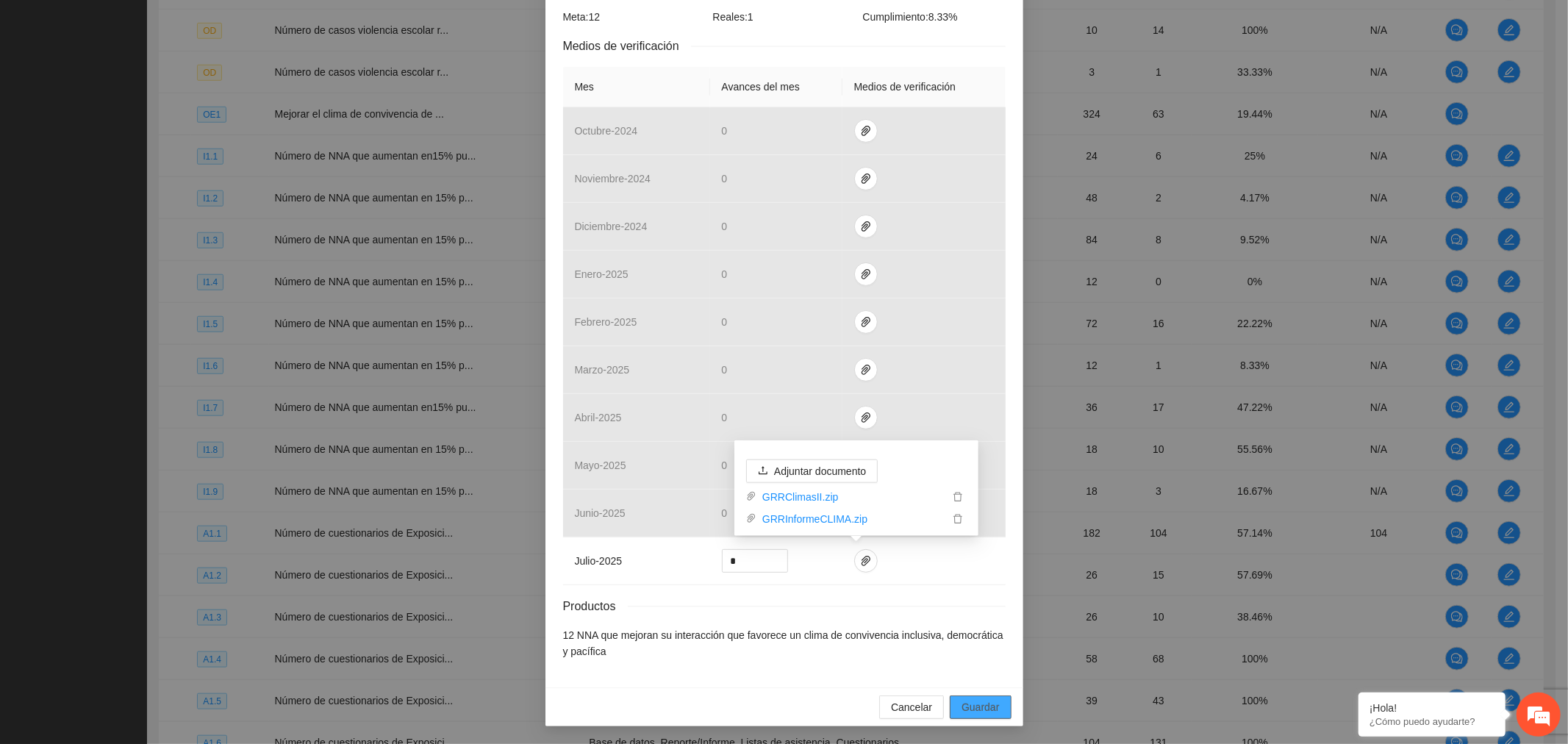
click at [981, 712] on span "Guardar" at bounding box center [980, 707] width 37 height 16
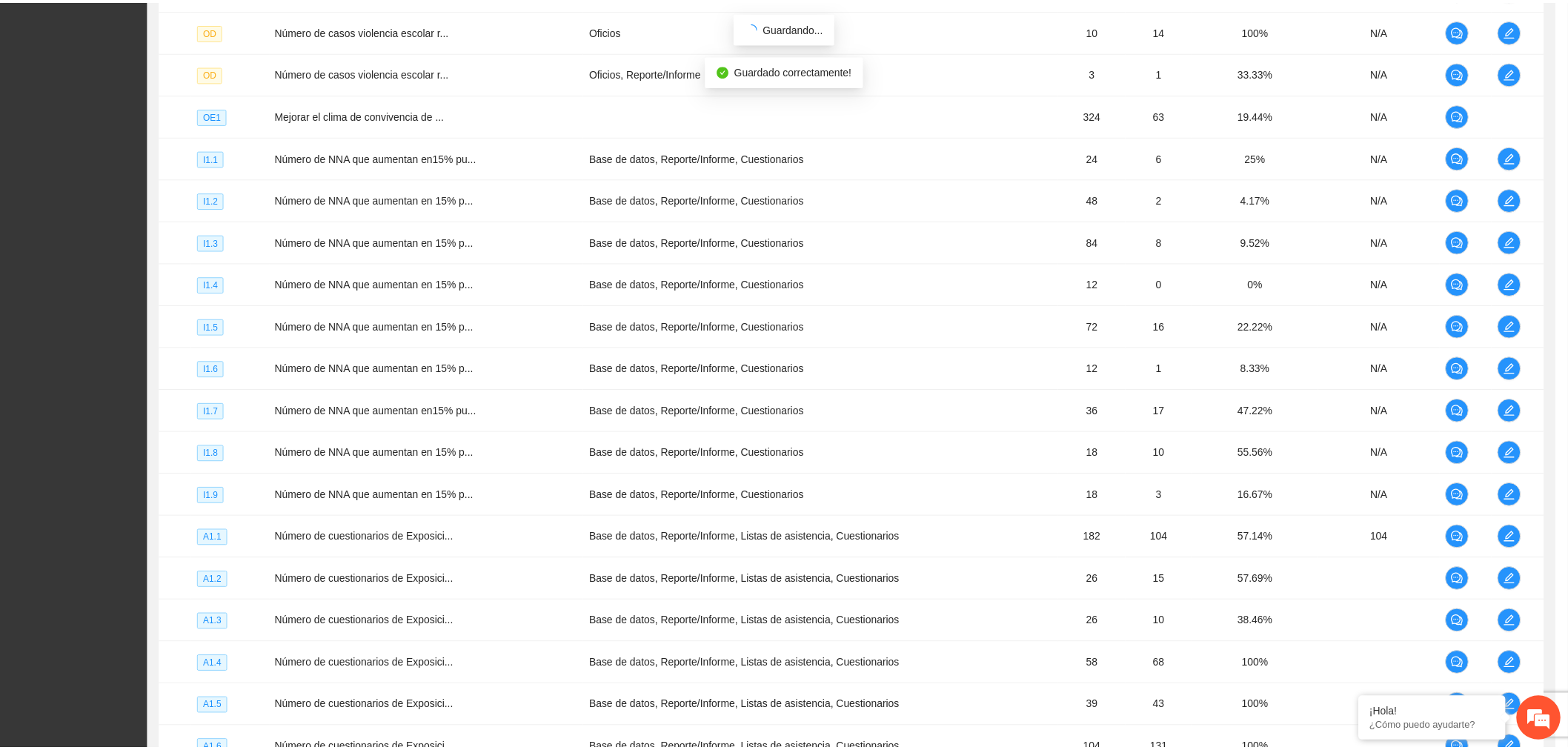
scroll to position [223, 0]
